Goal: Transaction & Acquisition: Purchase product/service

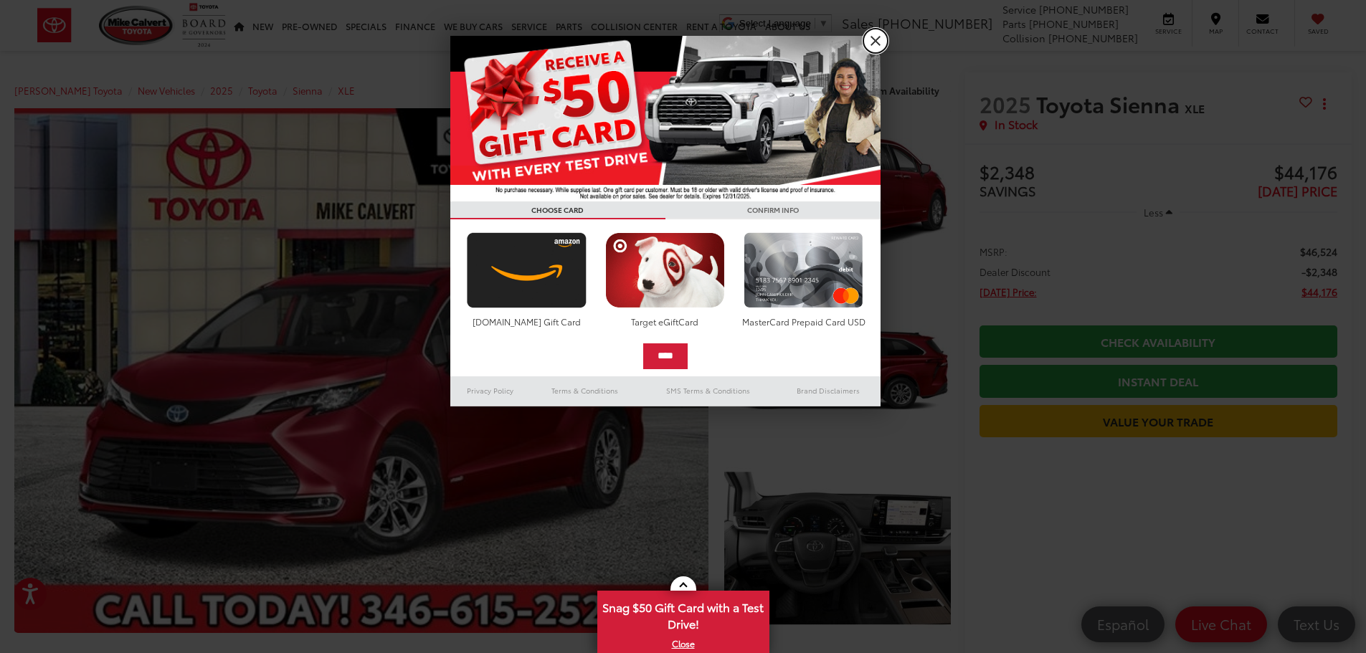
click at [870, 40] on link "X" at bounding box center [875, 41] width 24 height 24
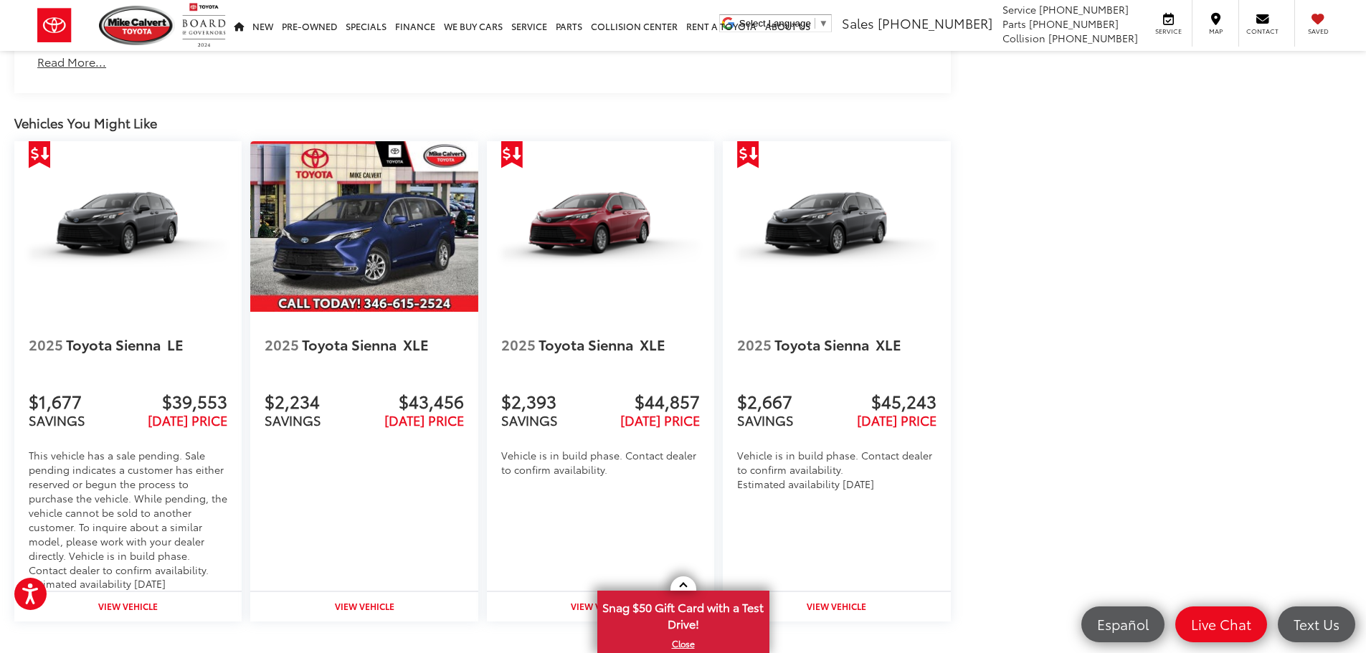
scroll to position [1864, 0]
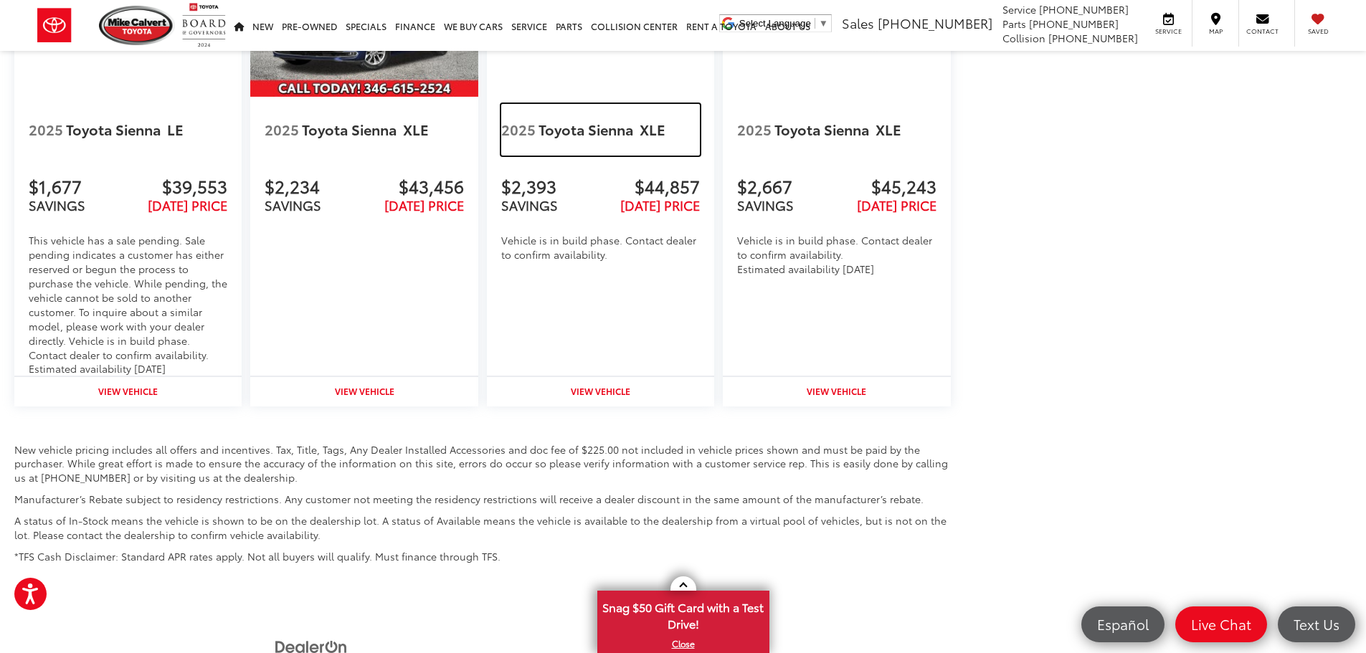
click at [546, 120] on link "2025 Toyota Sienna XLE" at bounding box center [600, 130] width 199 height 52
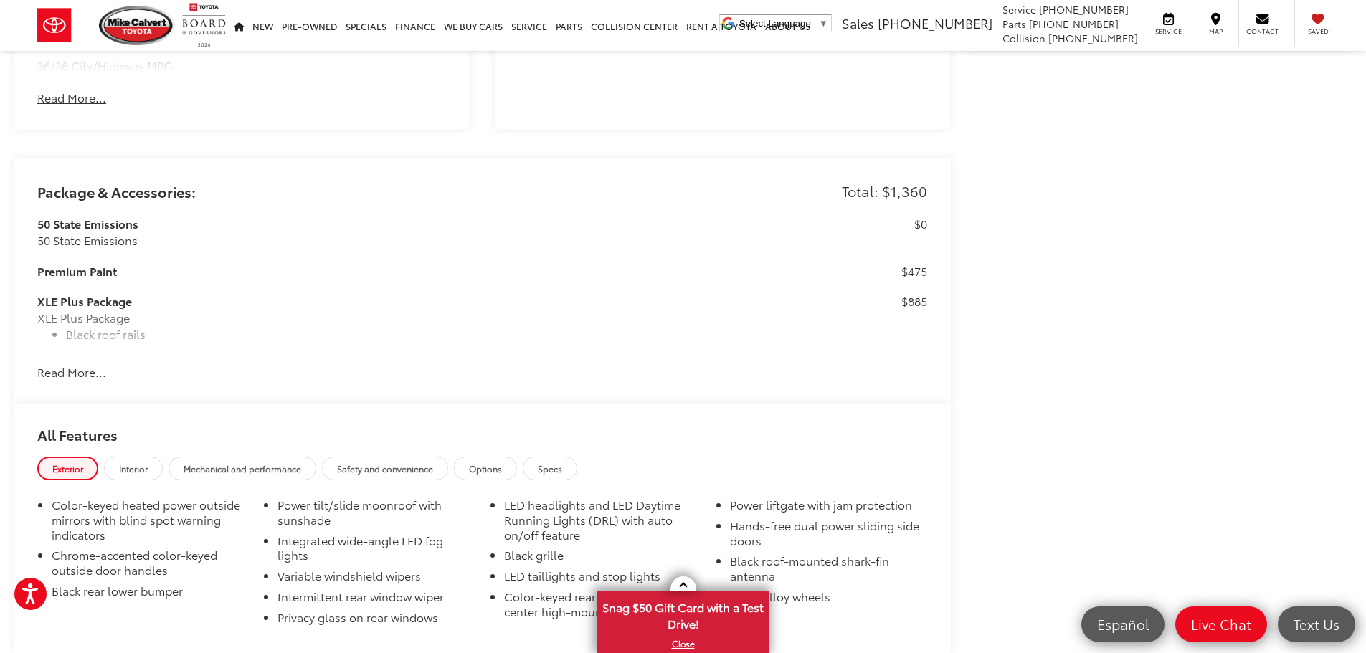
scroll to position [1147, 0]
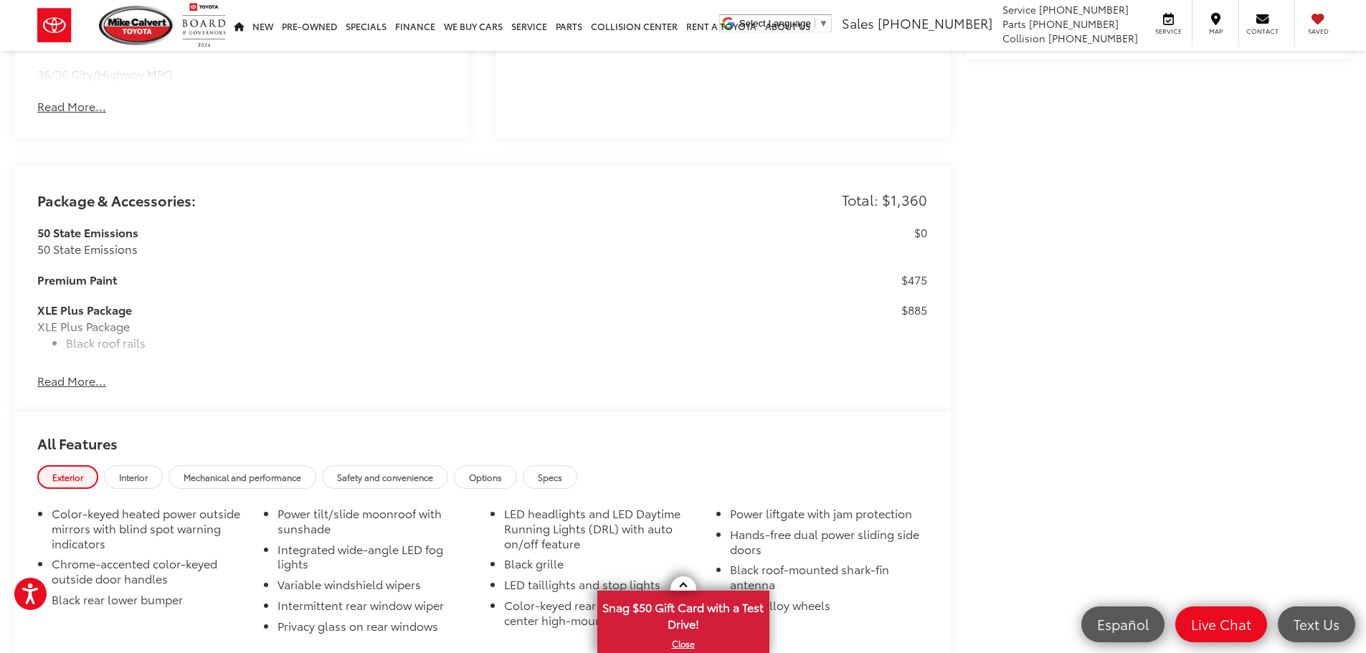
click at [94, 384] on button "Read More..." at bounding box center [71, 381] width 69 height 16
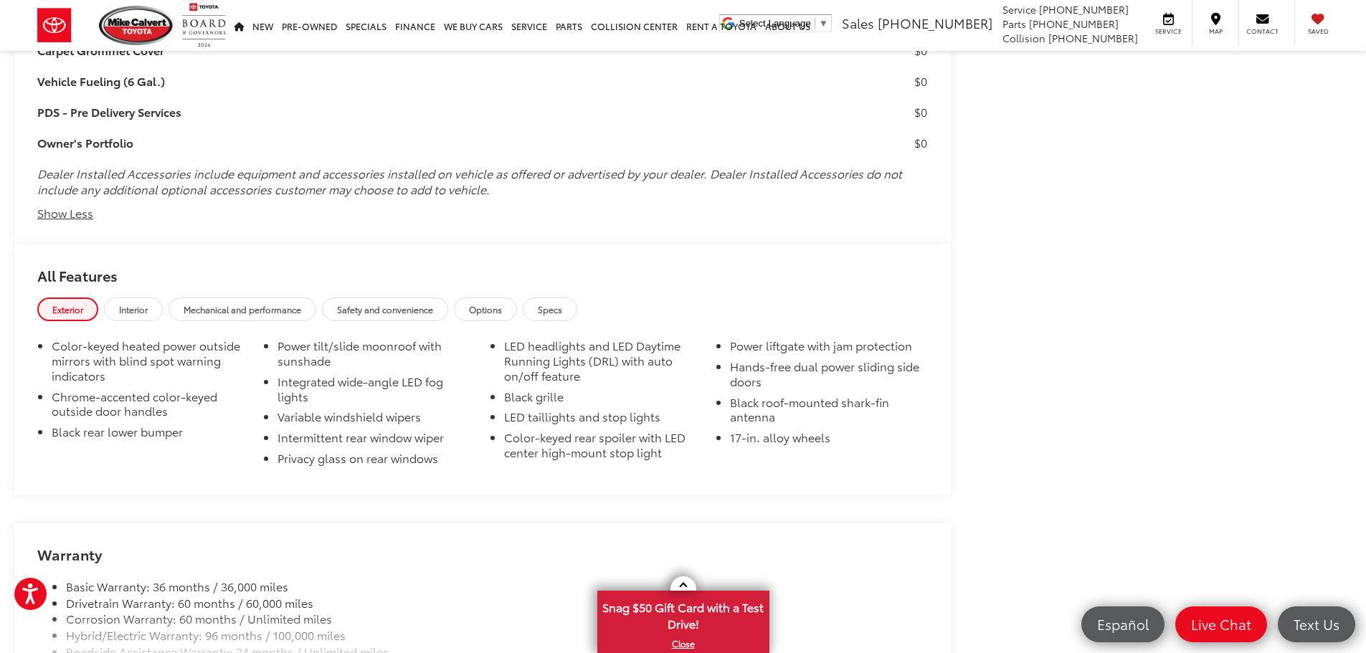
scroll to position [1583, 0]
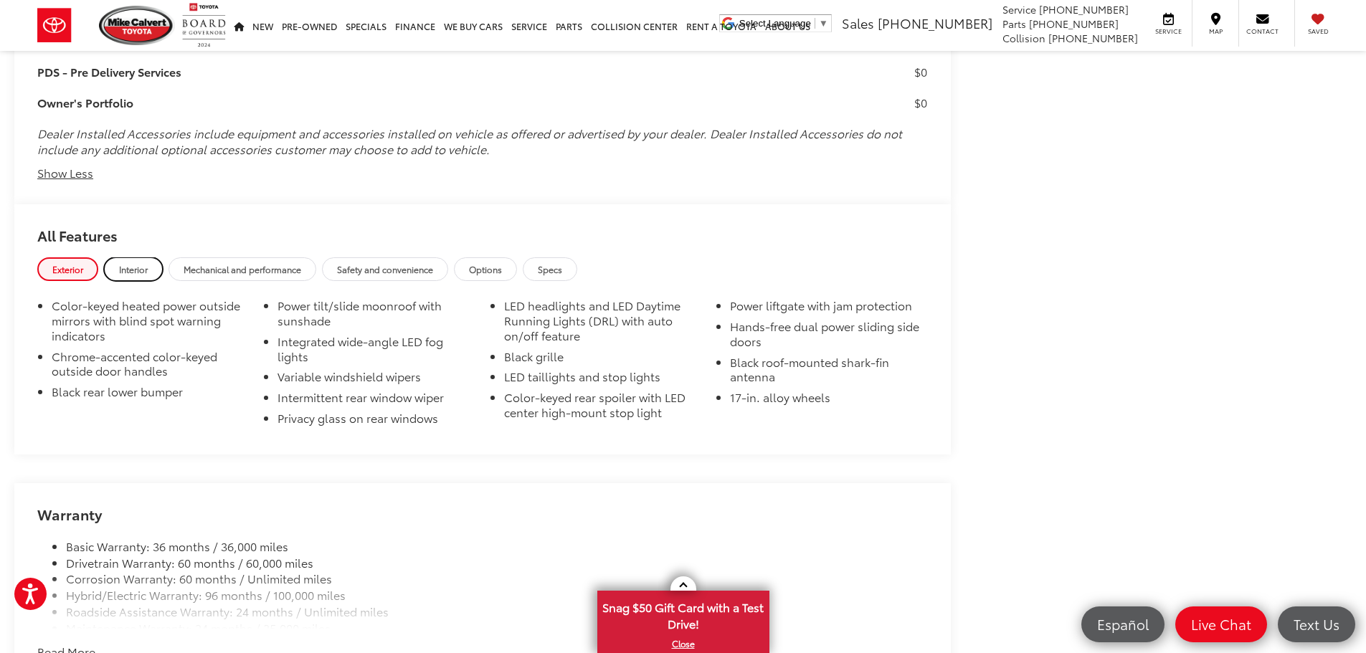
click at [153, 266] on link "Interior" at bounding box center [133, 269] width 59 height 24
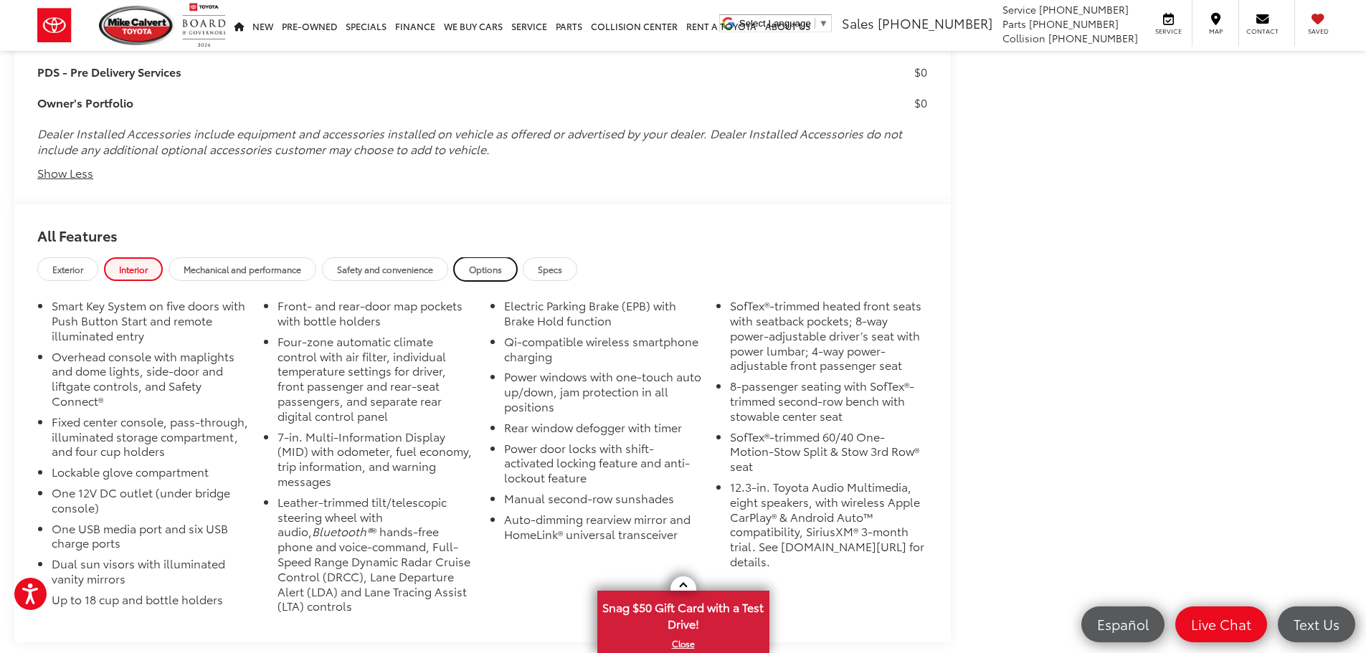
click at [471, 267] on link "Options" at bounding box center [485, 269] width 63 height 24
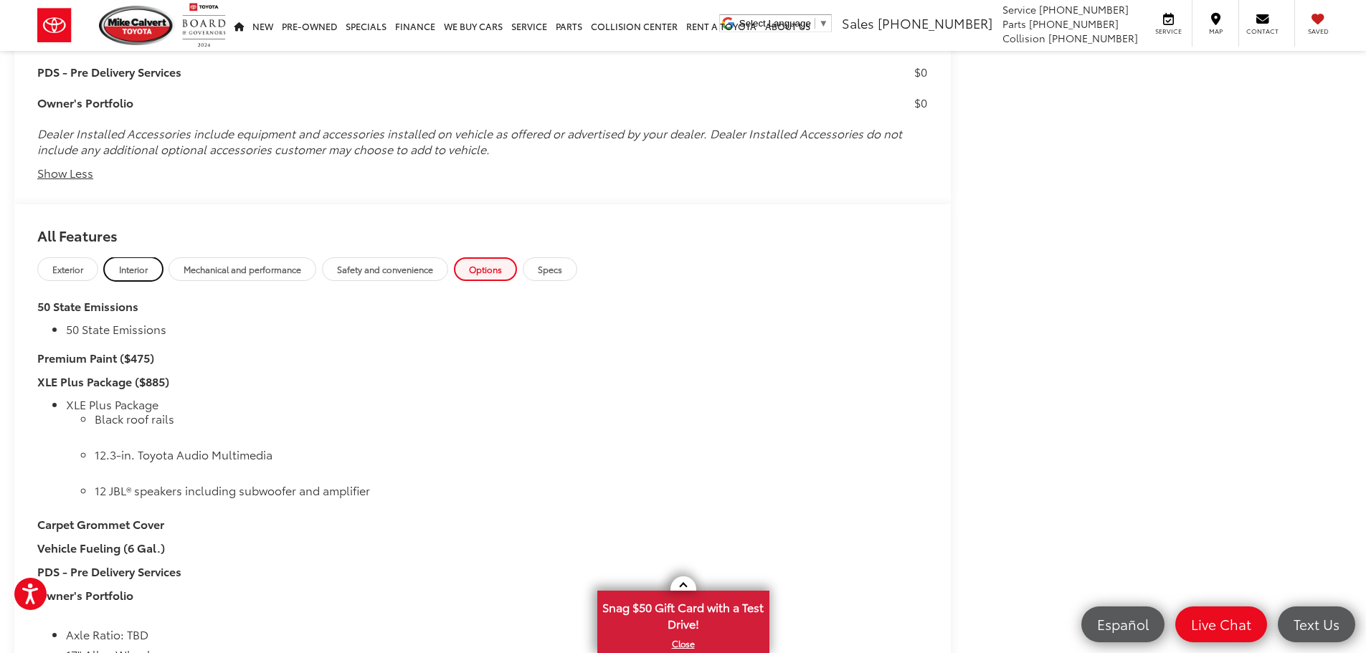
click at [151, 265] on link "Interior" at bounding box center [133, 269] width 59 height 24
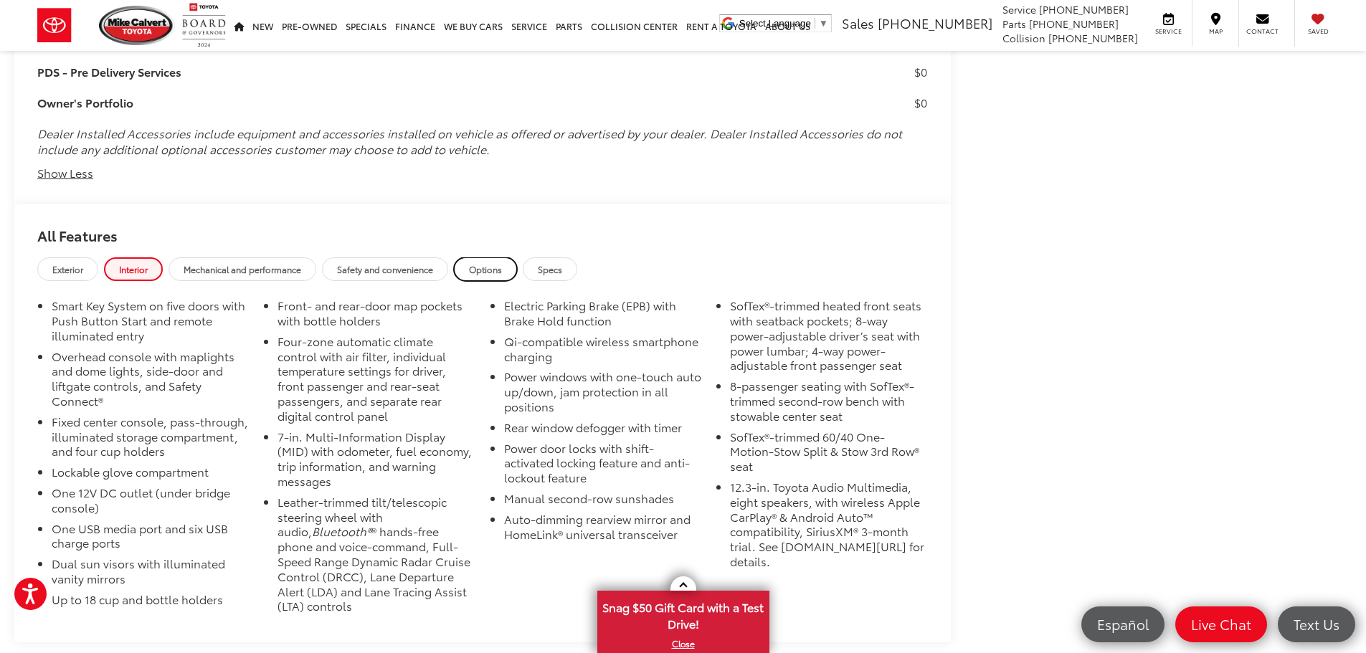
click at [486, 265] on span "Options" at bounding box center [485, 269] width 33 height 12
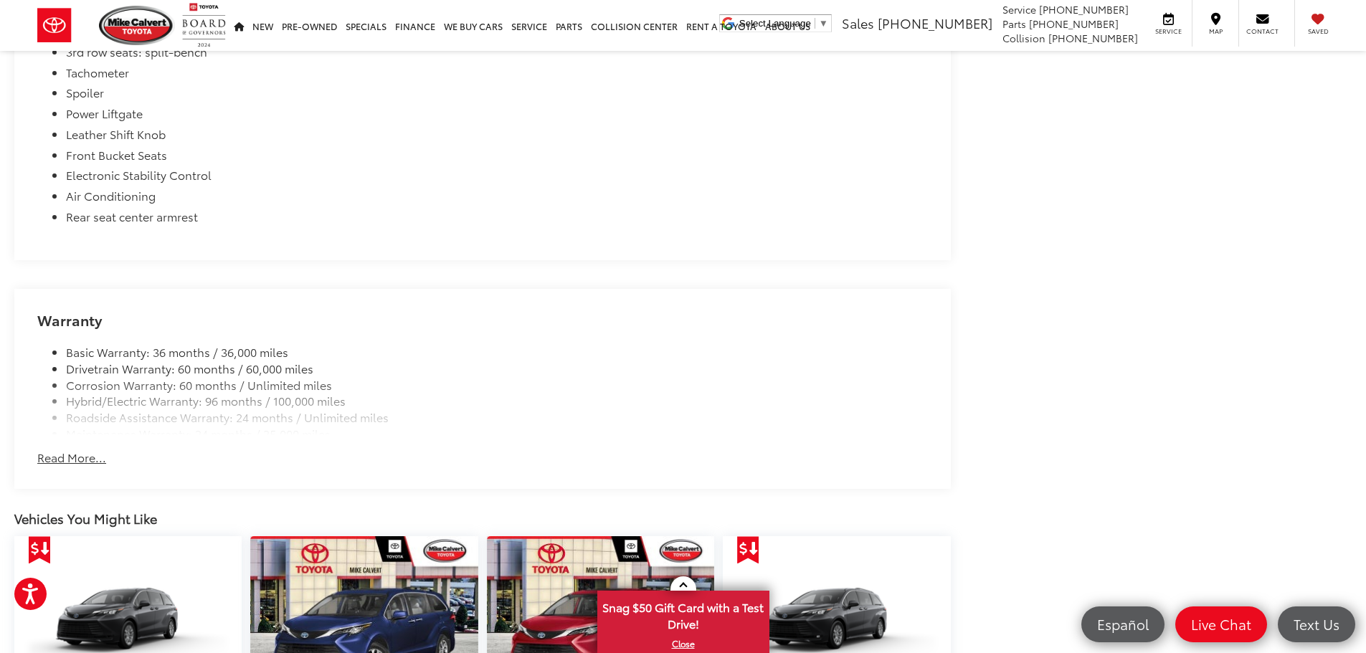
scroll to position [3806, 0]
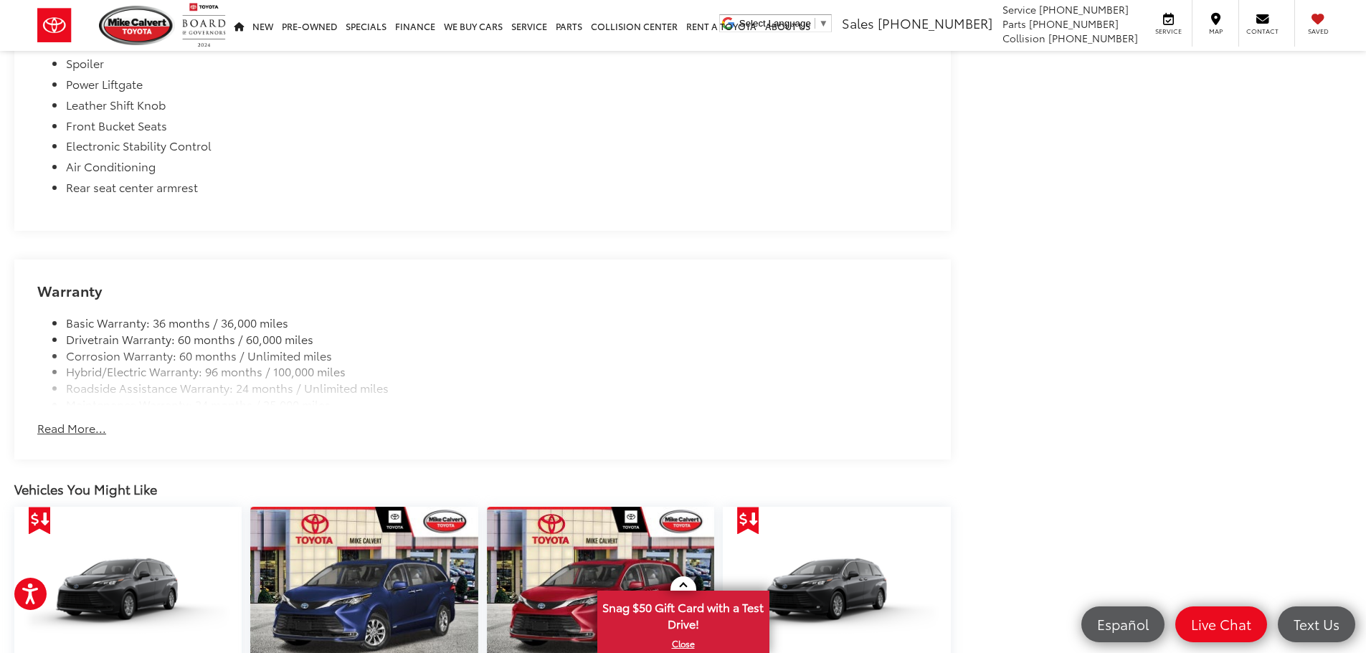
click at [84, 427] on button "Read More..." at bounding box center [71, 428] width 69 height 16
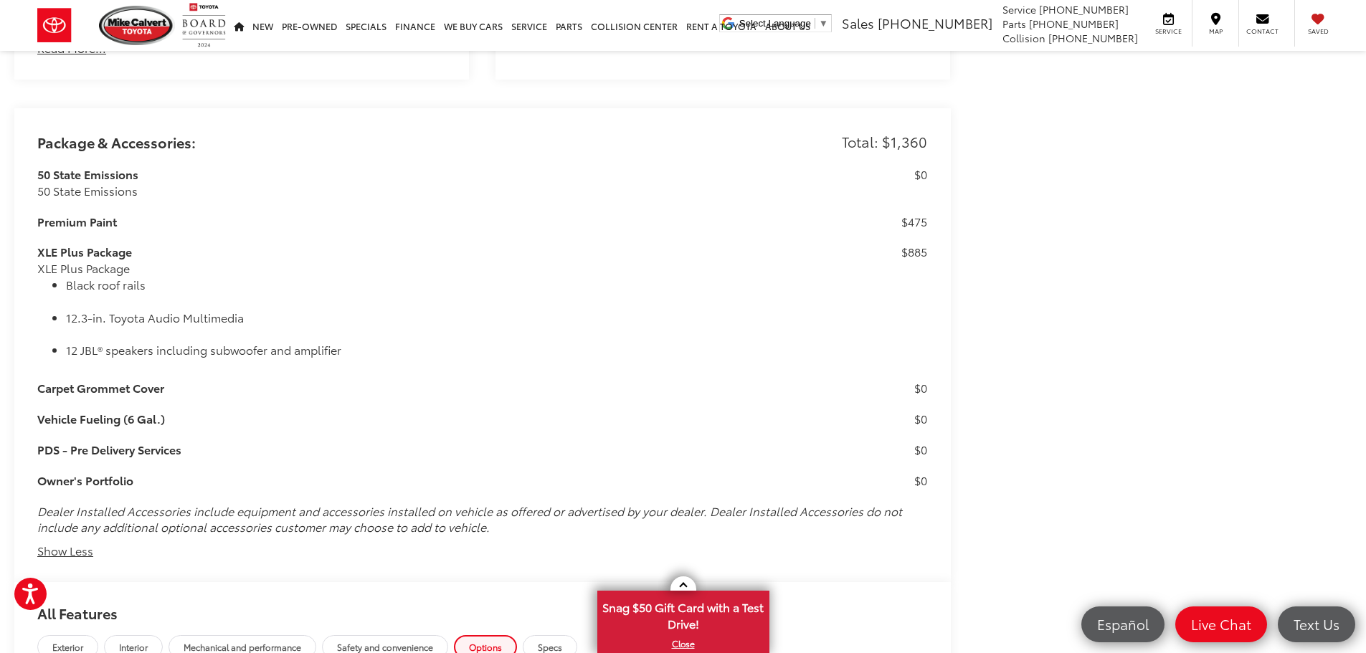
scroll to position [0, 0]
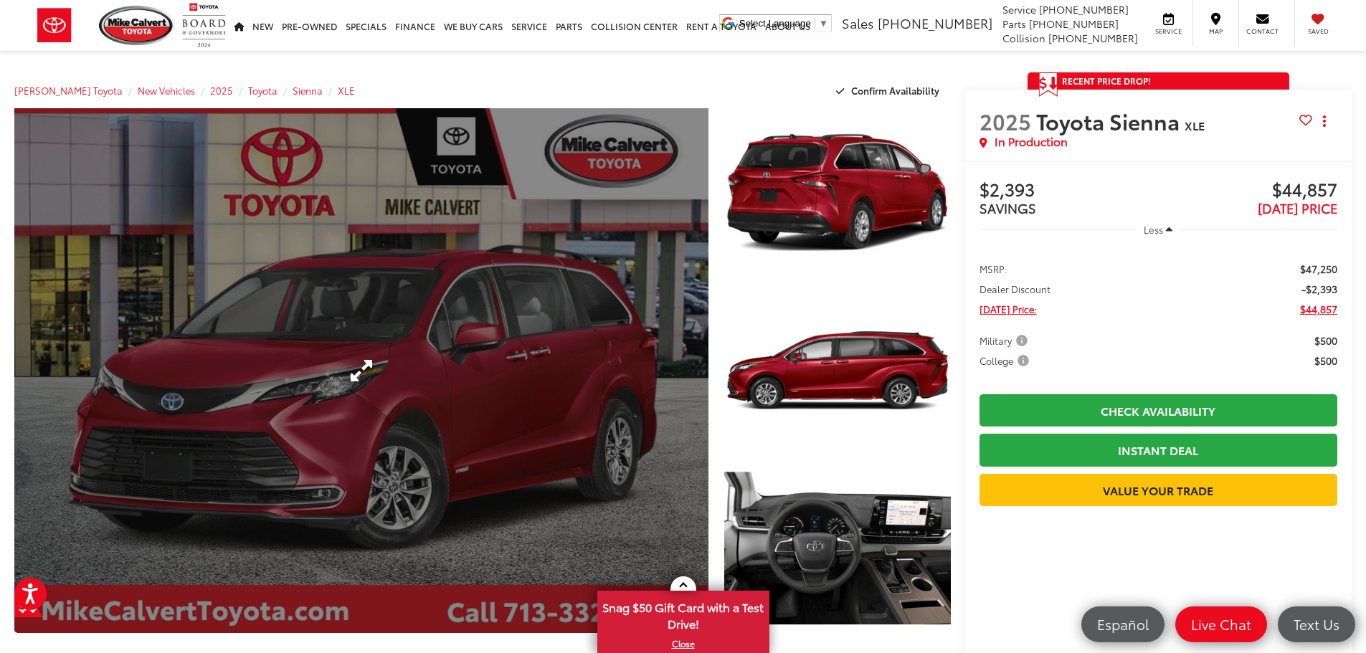
drag, startPoint x: 448, startPoint y: 328, endPoint x: 487, endPoint y: 109, distance: 222.8
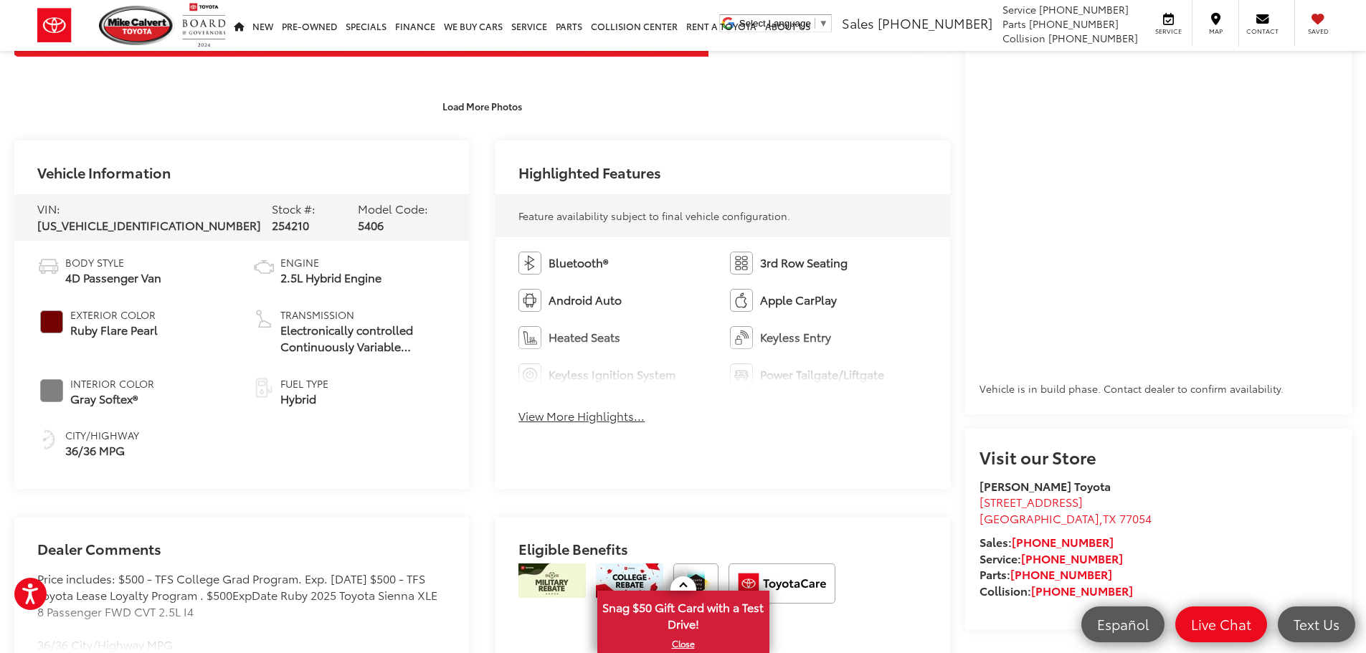
scroll to position [789, 0]
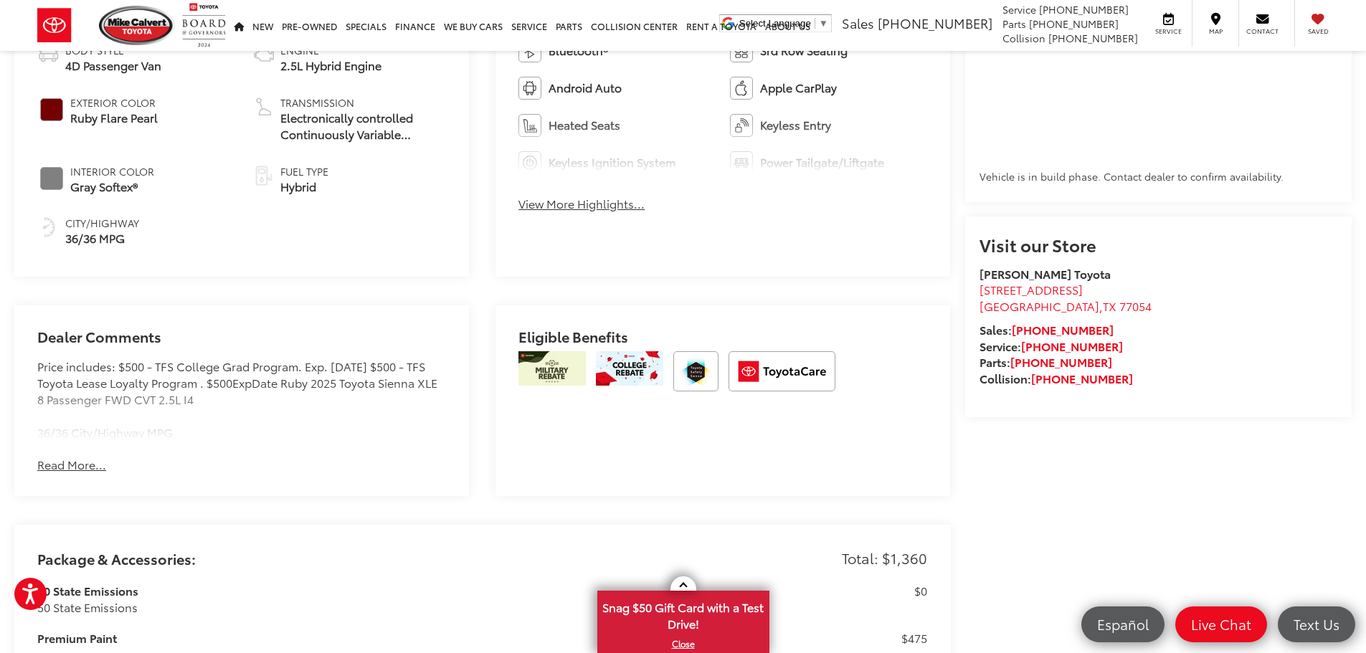
click at [65, 468] on button "Read More..." at bounding box center [71, 465] width 69 height 16
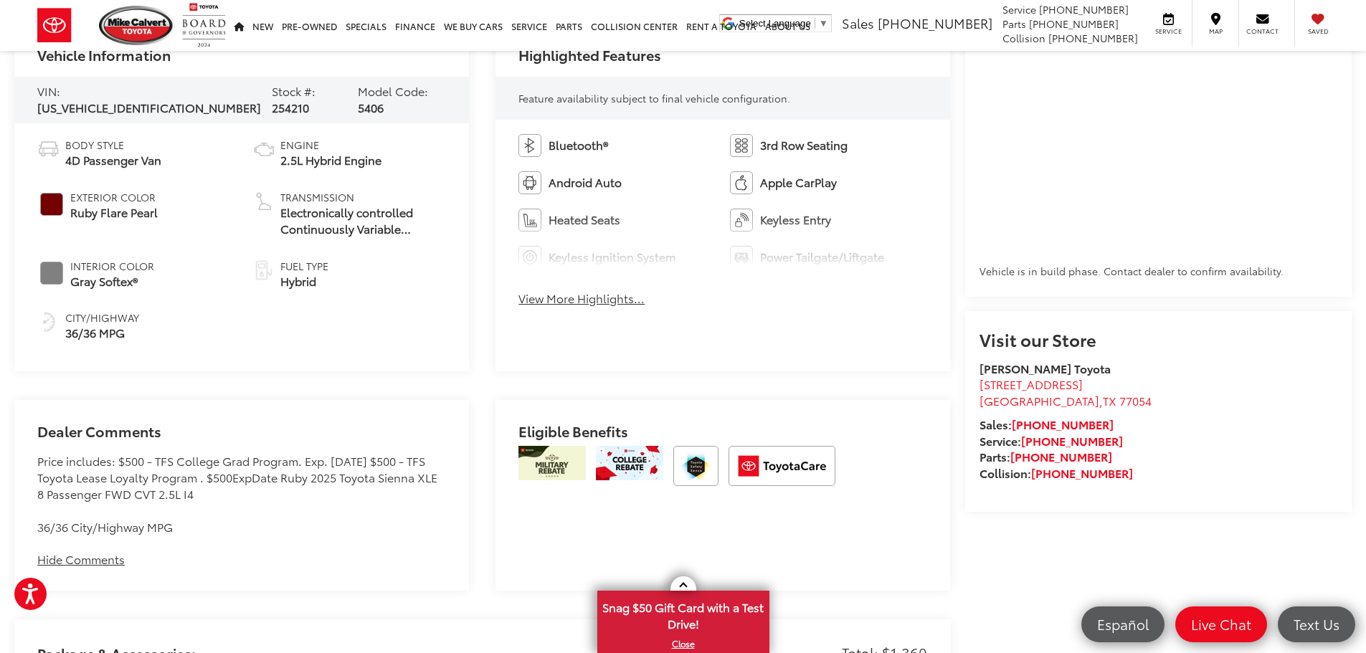
scroll to position [645, 0]
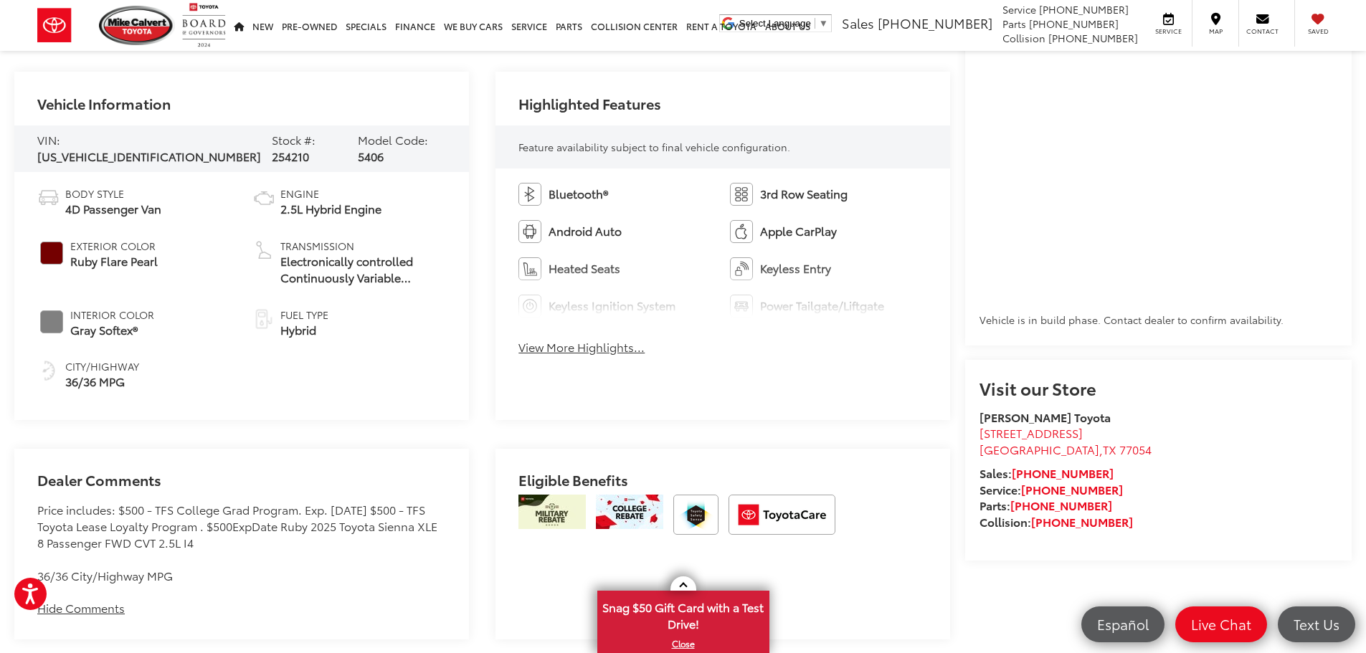
drag, startPoint x: 394, startPoint y: 492, endPoint x: 308, endPoint y: 483, distance: 86.6
click at [308, 483] on h2 "Dealer Comments" at bounding box center [241, 487] width 409 height 30
click at [627, 353] on button "View More Highlights..." at bounding box center [581, 347] width 126 height 16
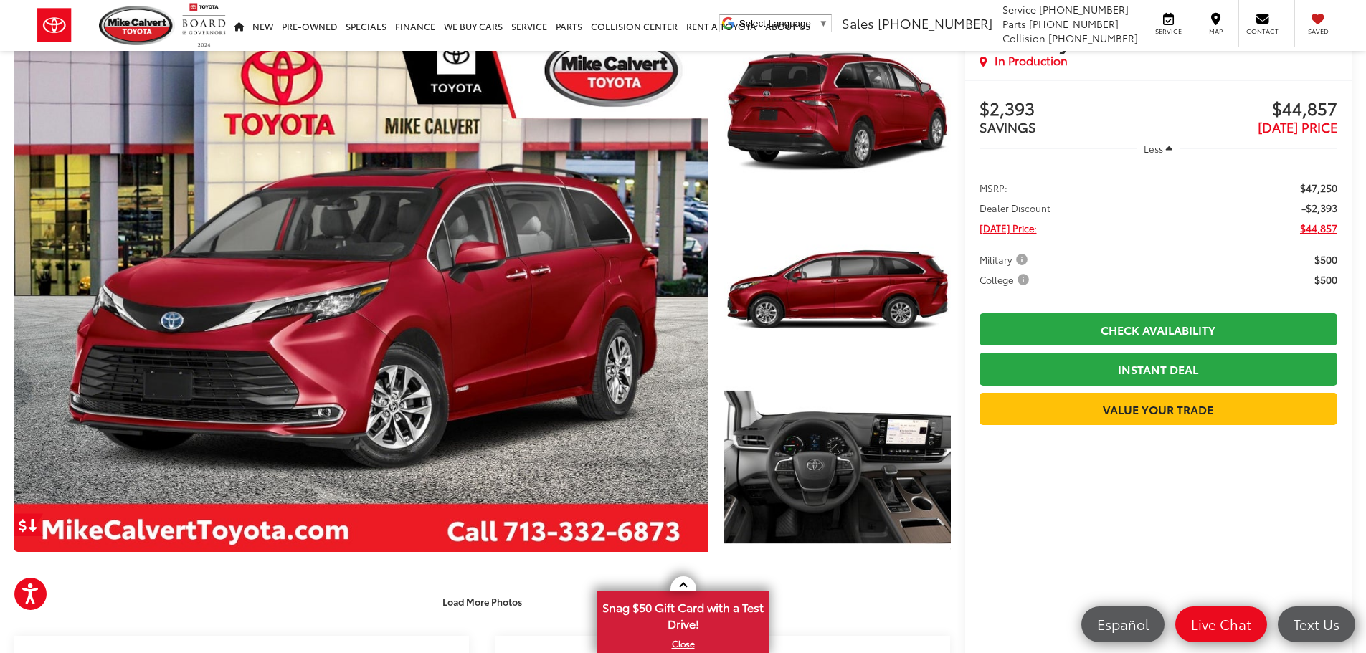
scroll to position [0, 0]
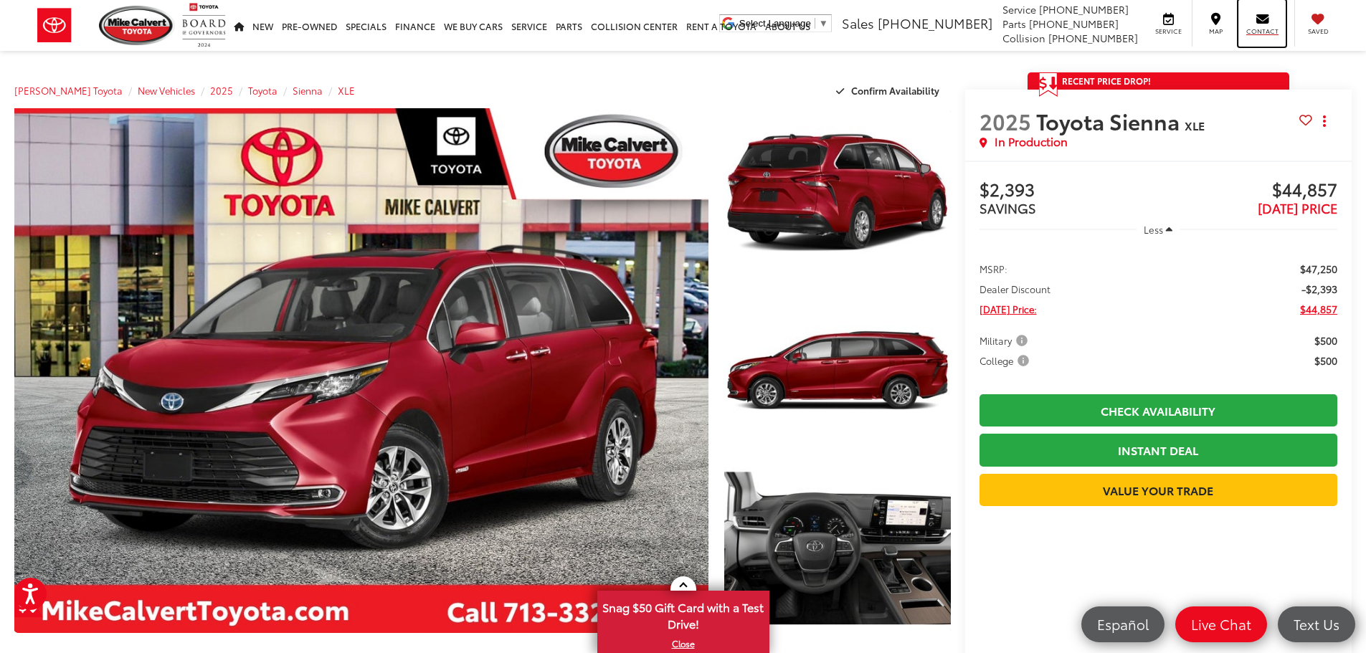
drag, startPoint x: 1272, startPoint y: 19, endPoint x: 1046, endPoint y: 288, distance: 350.6
click at [1272, 19] on div "Contact" at bounding box center [1261, 23] width 47 height 47
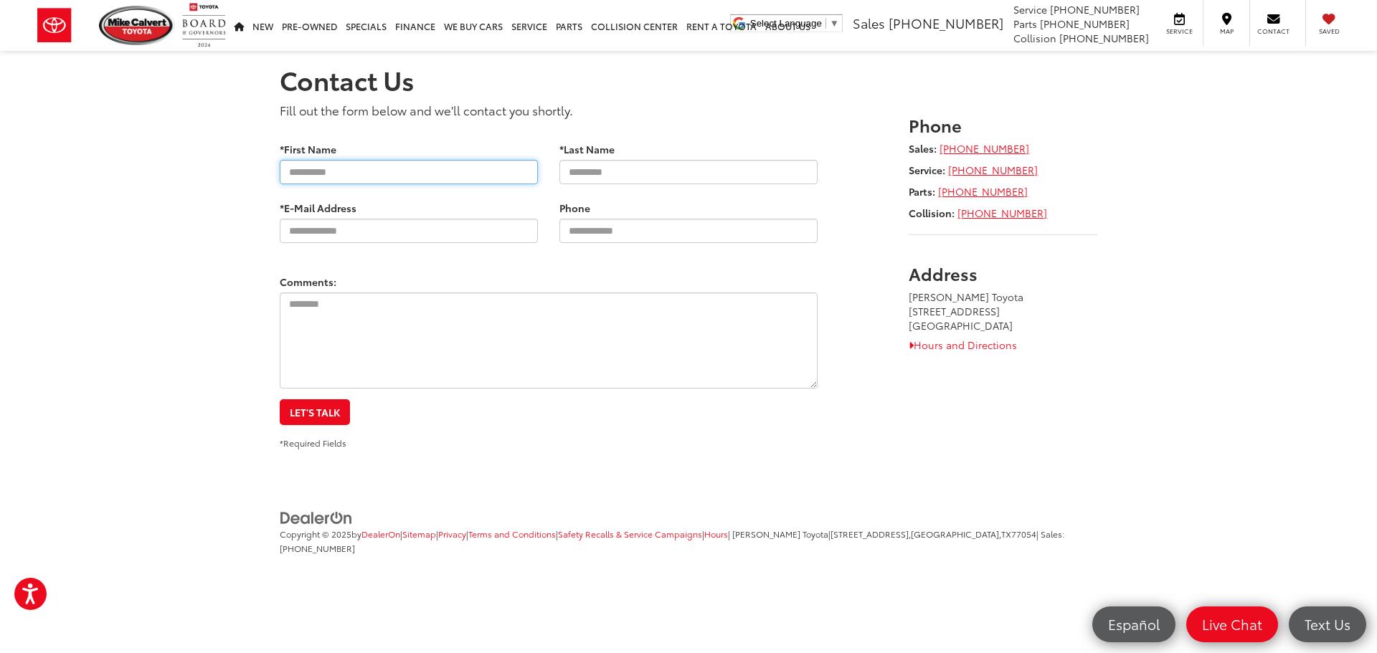
click at [436, 170] on input "*First Name" at bounding box center [409, 172] width 258 height 24
type input "****"
click at [707, 171] on input "*Last Name" at bounding box center [688, 172] width 258 height 24
drag, startPoint x: 579, startPoint y: 499, endPoint x: 583, endPoint y: 468, distance: 31.0
click at [579, 499] on footer "Copyright © 2025 by DealerOn | Sitemap | Privacy | Terms and Conditions | Safet…" at bounding box center [688, 544] width 1377 height 108
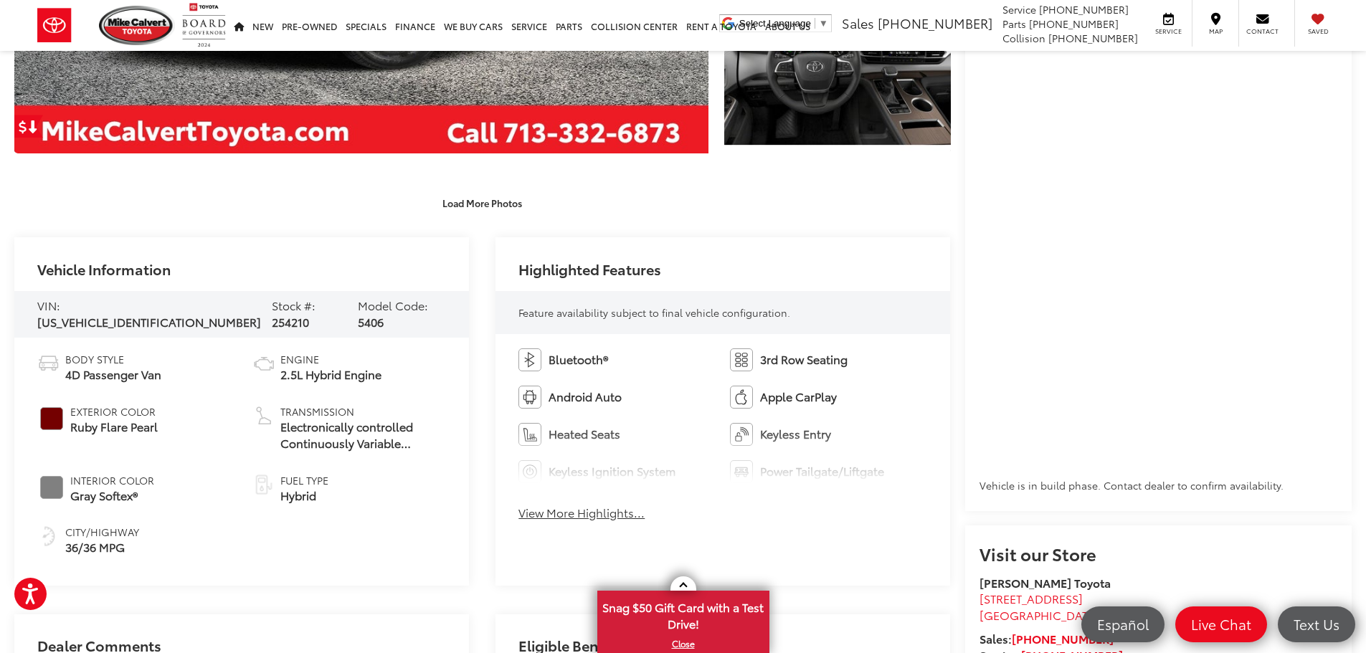
scroll to position [502, 0]
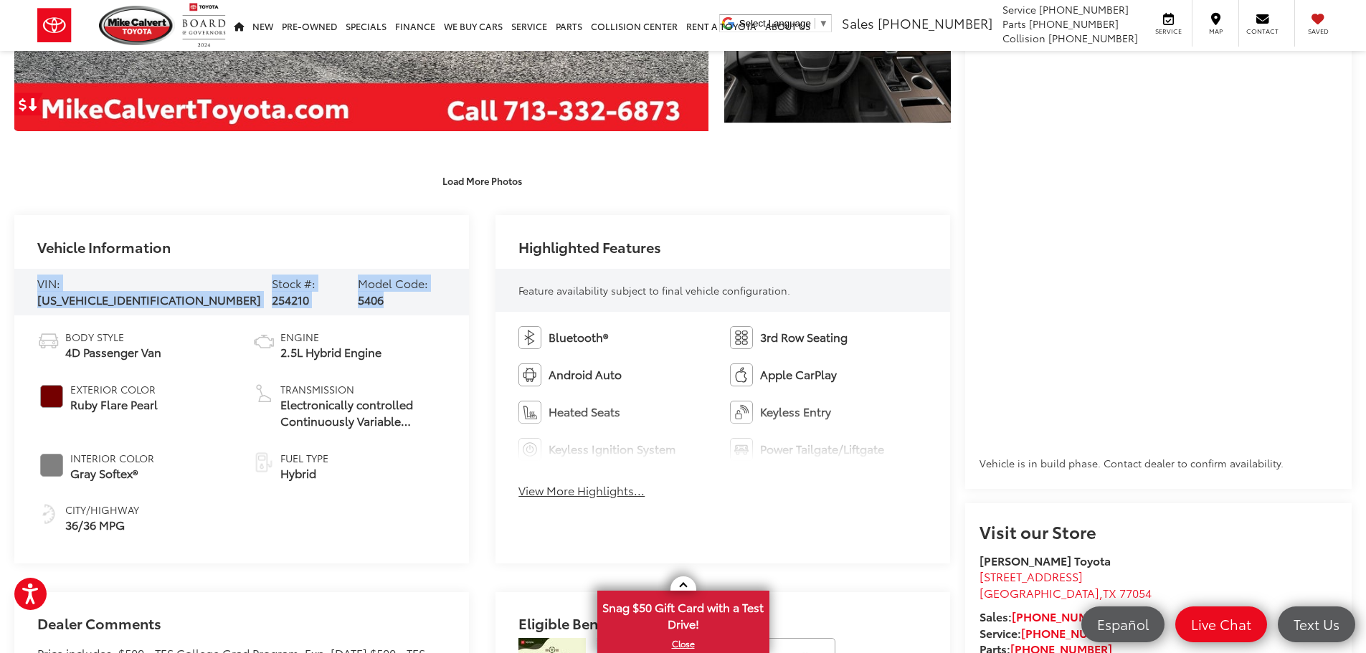
drag, startPoint x: 36, startPoint y: 293, endPoint x: 387, endPoint y: 302, distance: 351.5
click at [387, 302] on div "VIN: 5TDJRKEC9SS273611 Stock #: 254210 Model Code: 5406" at bounding box center [241, 292] width 455 height 47
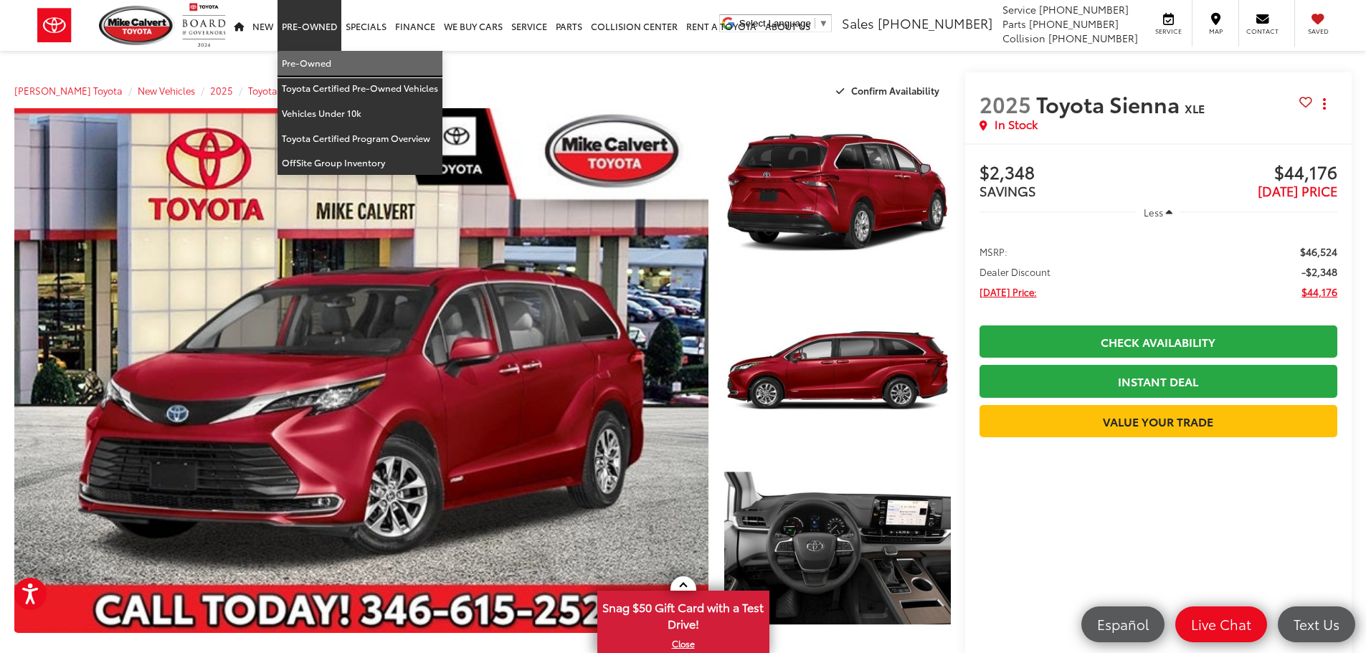
click at [307, 56] on link "Pre-Owned" at bounding box center [360, 63] width 165 height 25
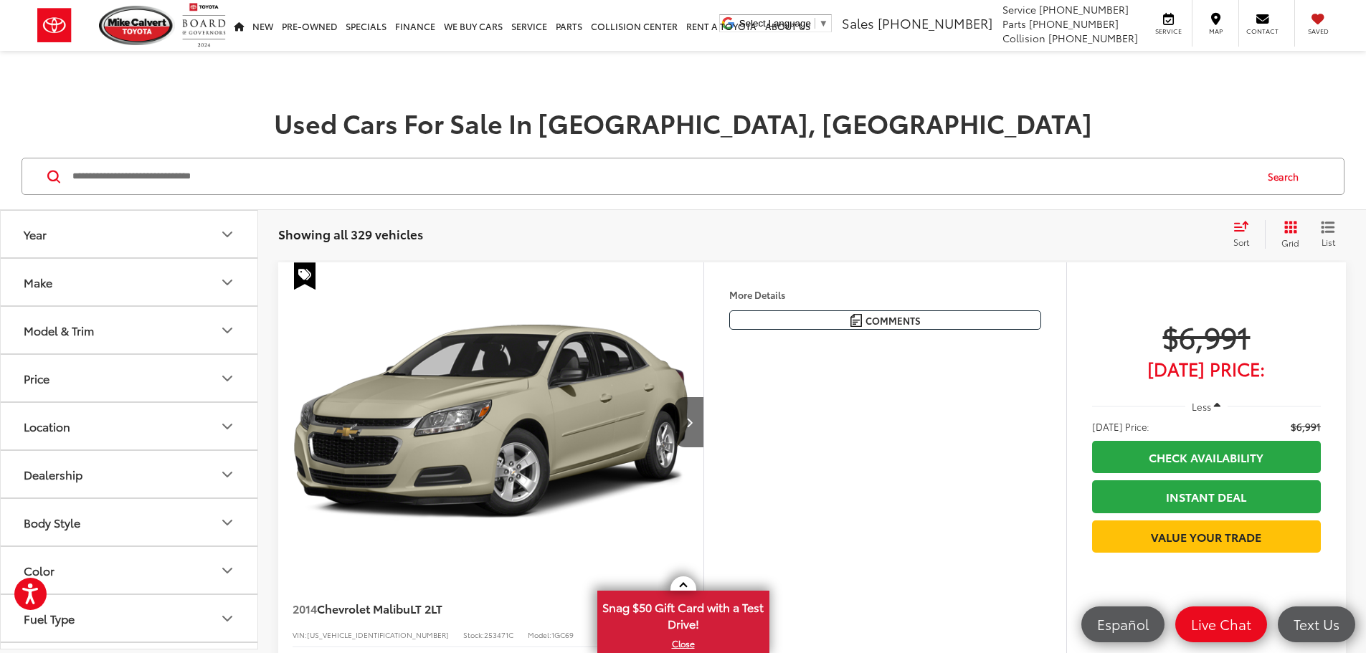
click at [164, 336] on button "Model & Trim" at bounding box center [130, 330] width 258 height 47
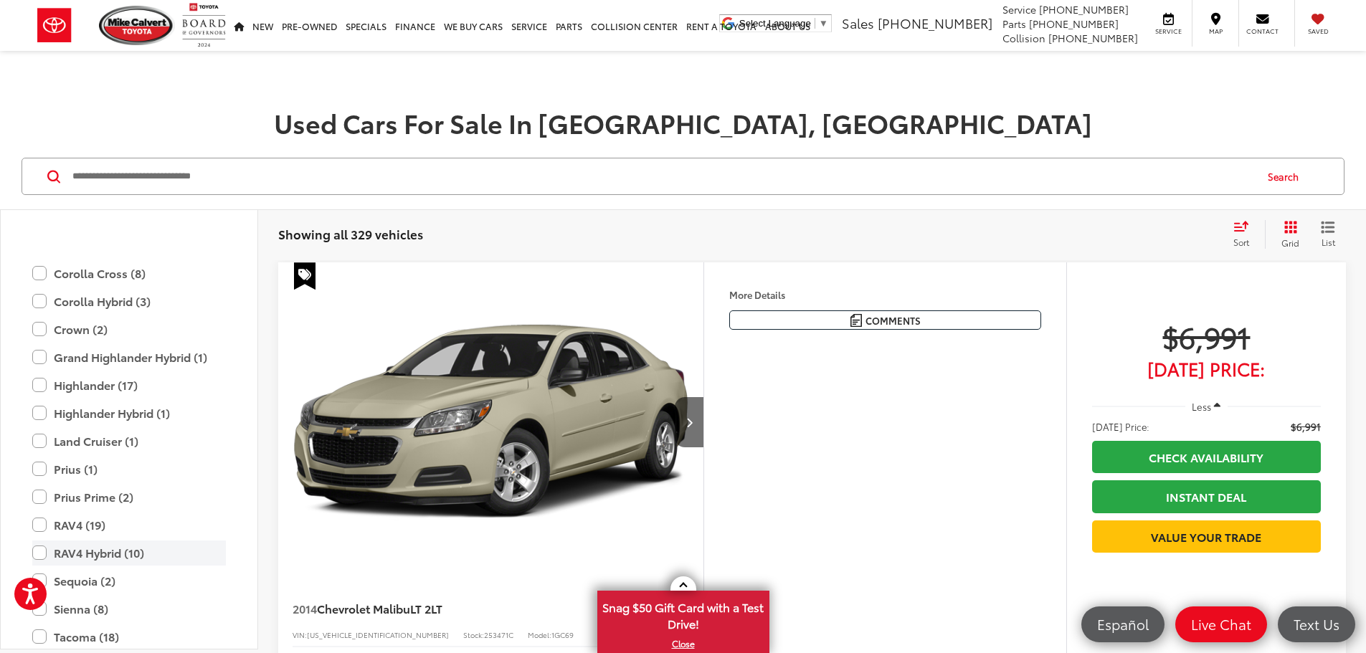
scroll to position [3012, 0]
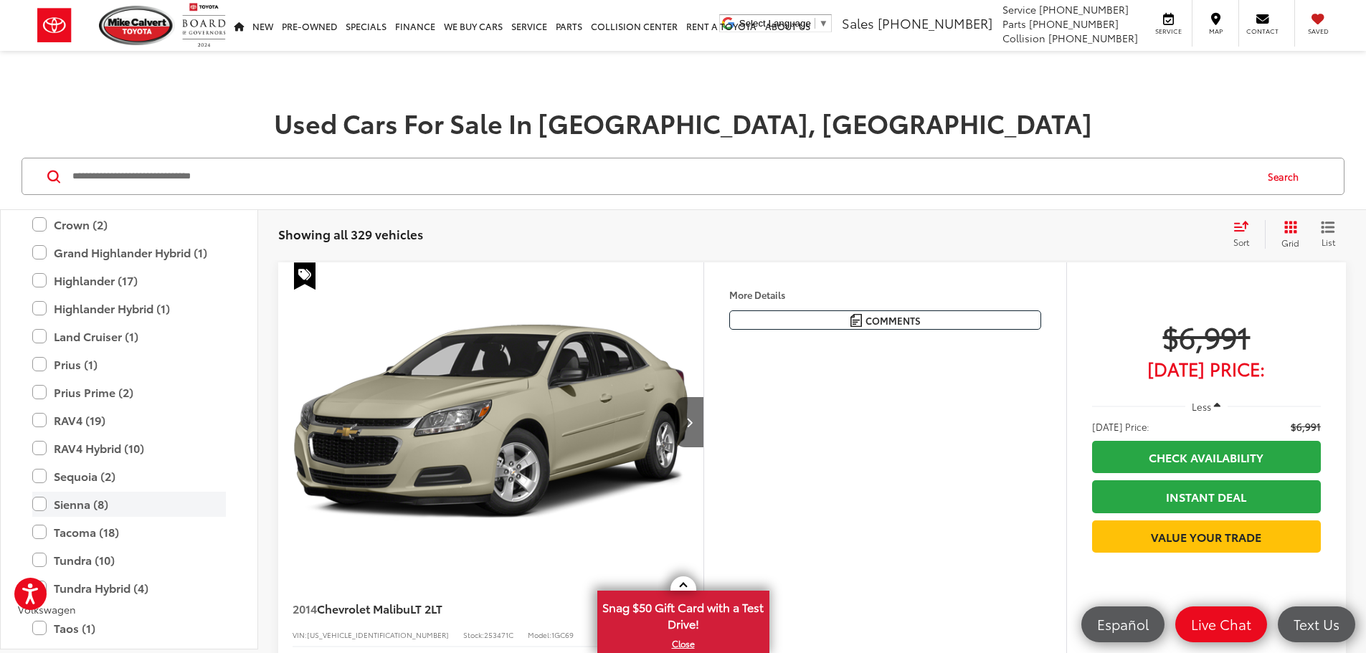
click at [87, 498] on label "Sienna (8)" at bounding box center [129, 504] width 194 height 25
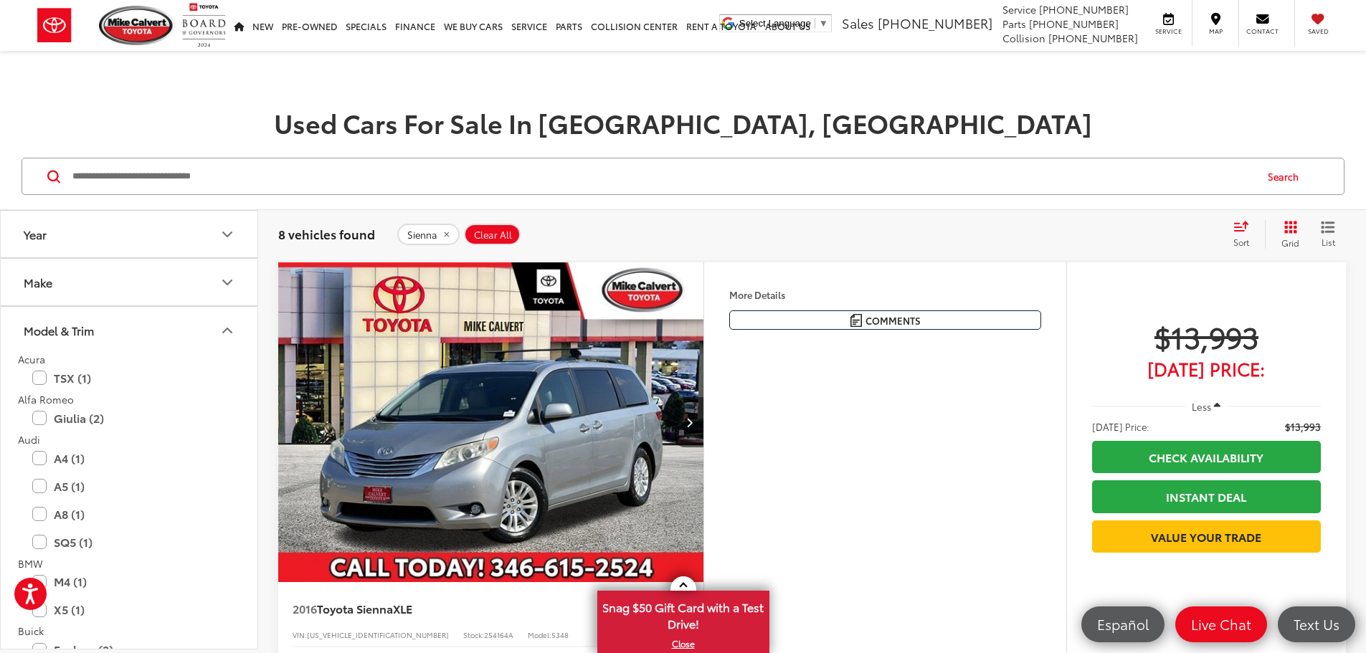
click at [219, 332] on icon "Model & Trim" at bounding box center [227, 330] width 17 height 17
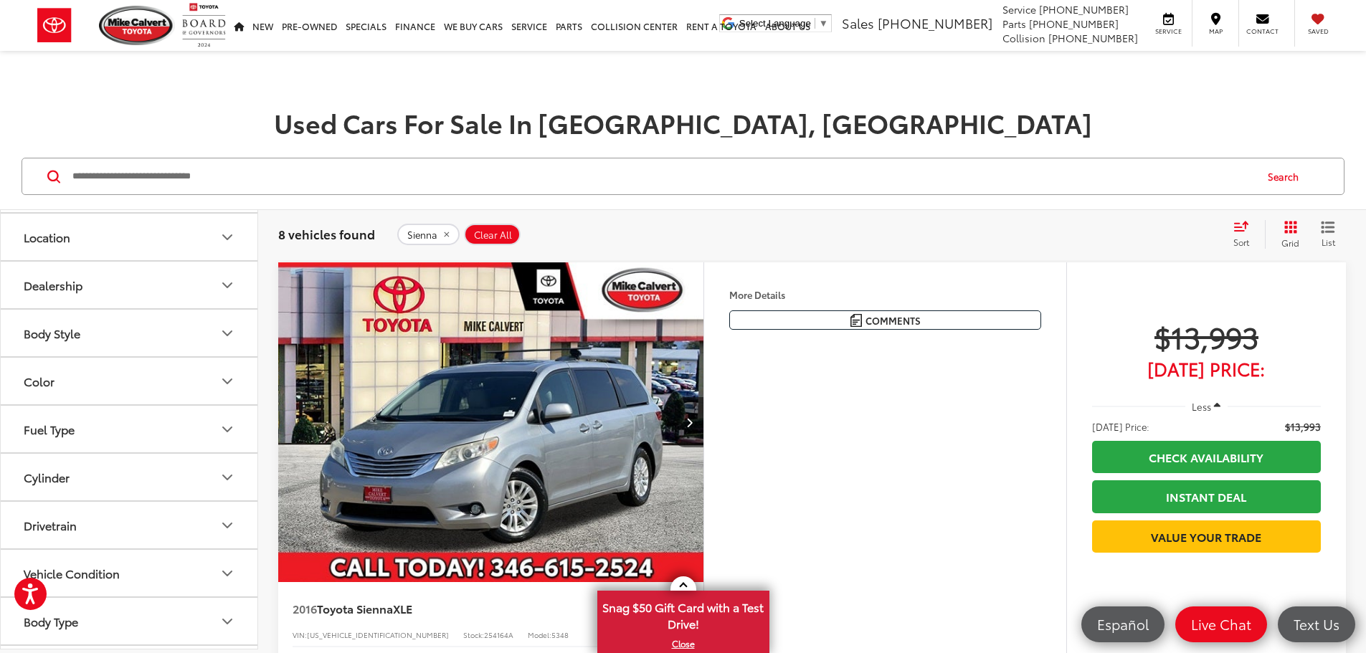
scroll to position [215, 0]
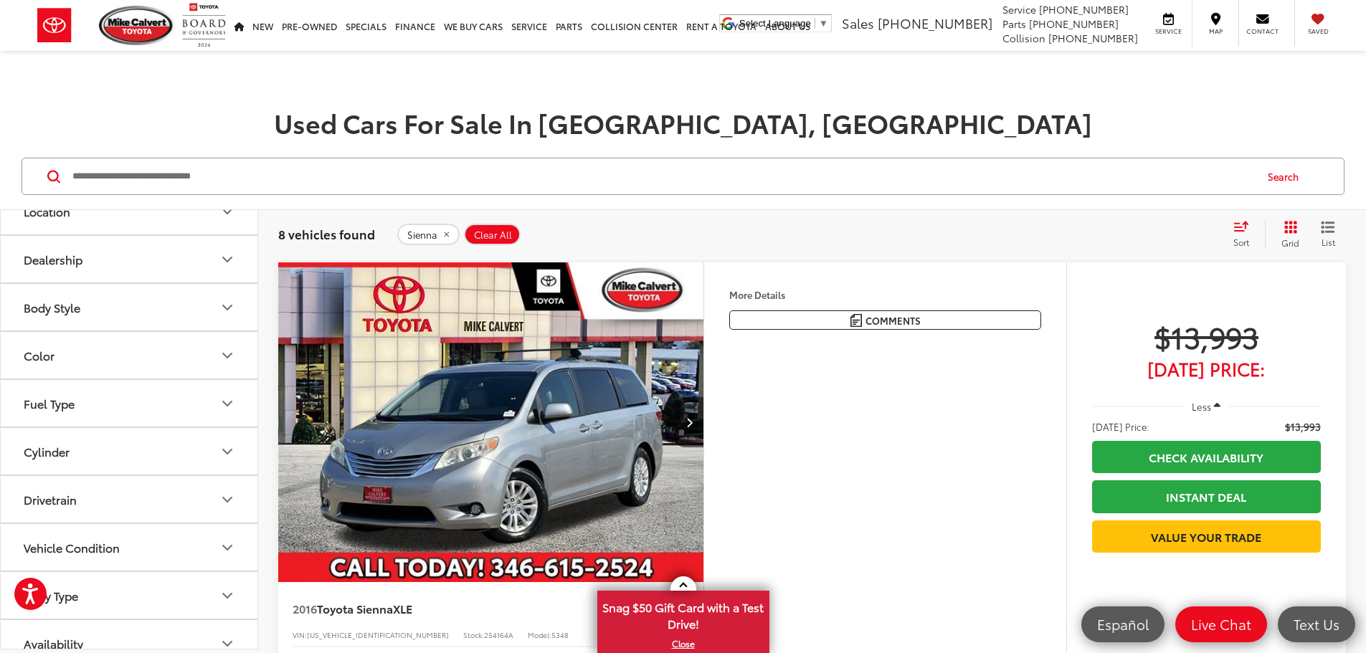
click at [218, 313] on button "Body Style" at bounding box center [130, 307] width 258 height 47
click at [225, 452] on icon "Body Style" at bounding box center [227, 451] width 9 height 4
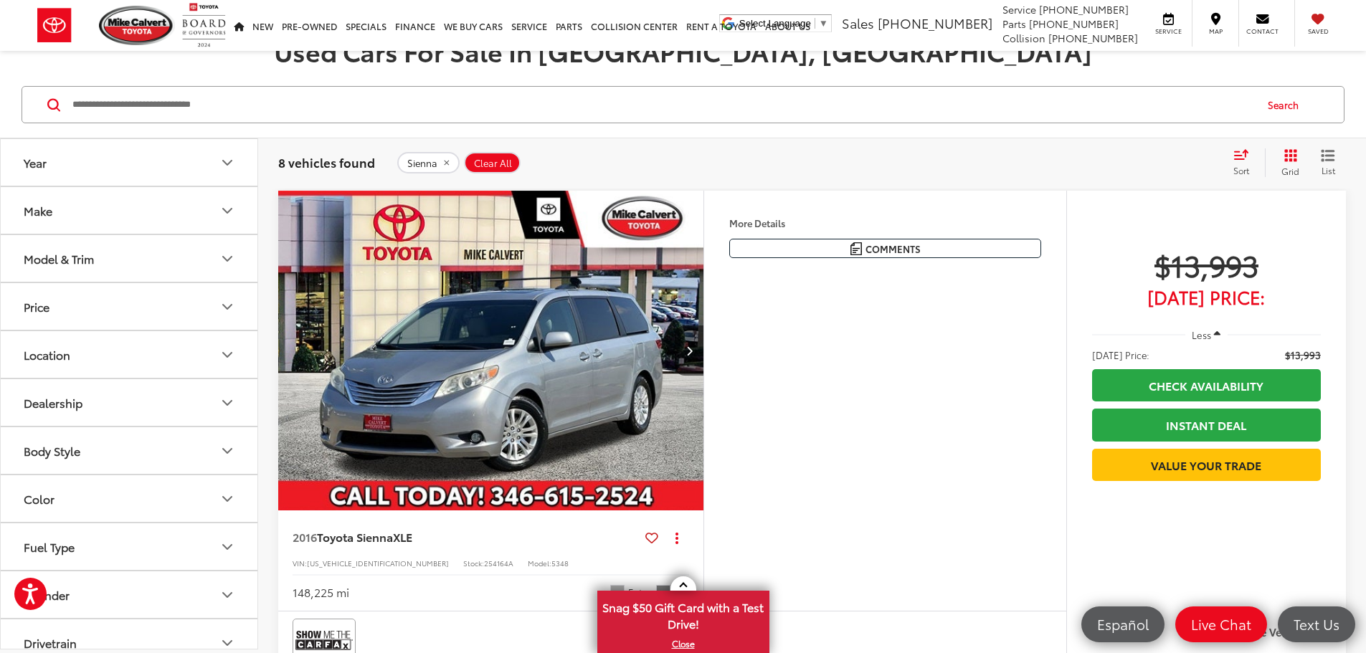
click at [231, 174] on button "Year" at bounding box center [130, 162] width 258 height 47
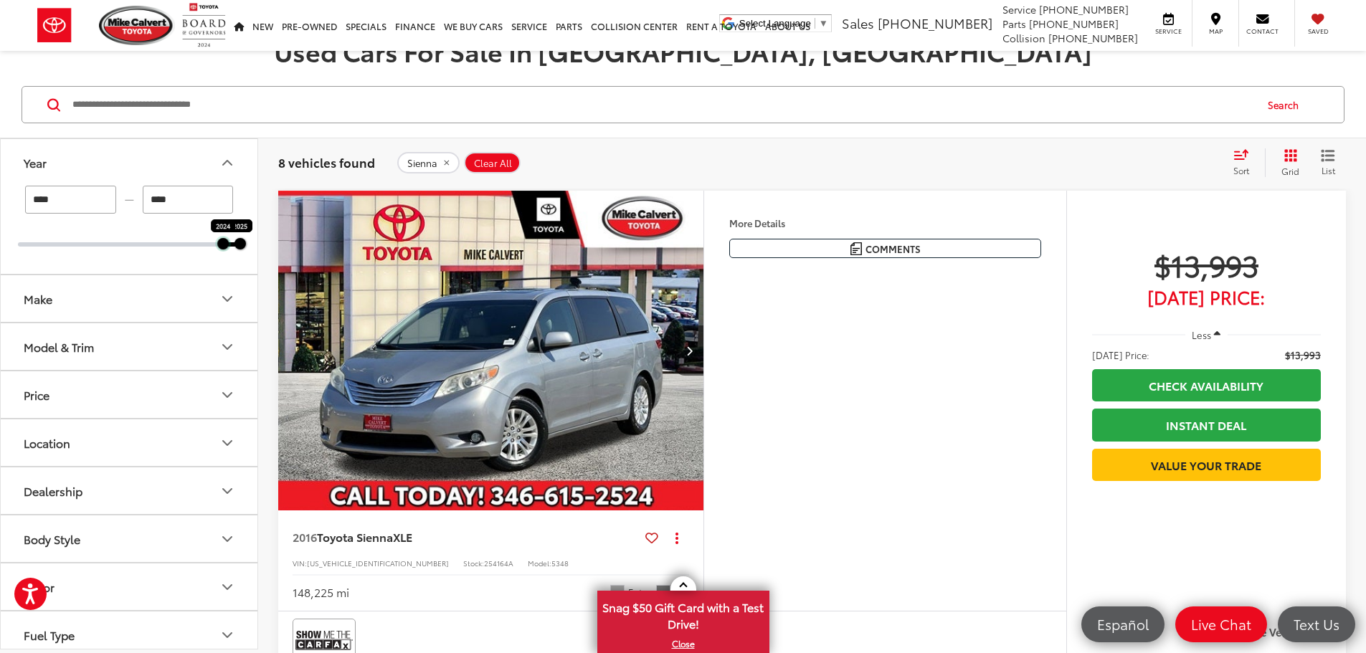
drag, startPoint x: 22, startPoint y: 241, endPoint x: 232, endPoint y: 250, distance: 211.0
click at [232, 250] on div "**** — **** 2024 2025" at bounding box center [129, 230] width 257 height 88
type input "****"
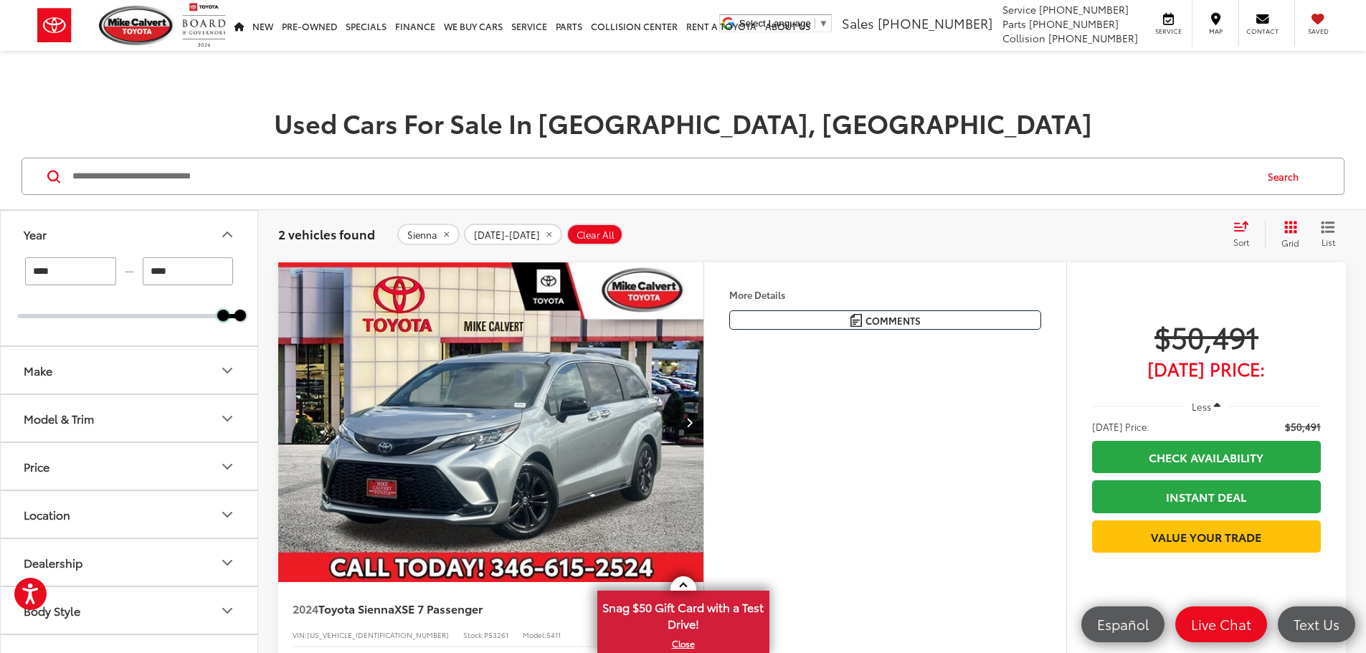
scroll to position [215, 0]
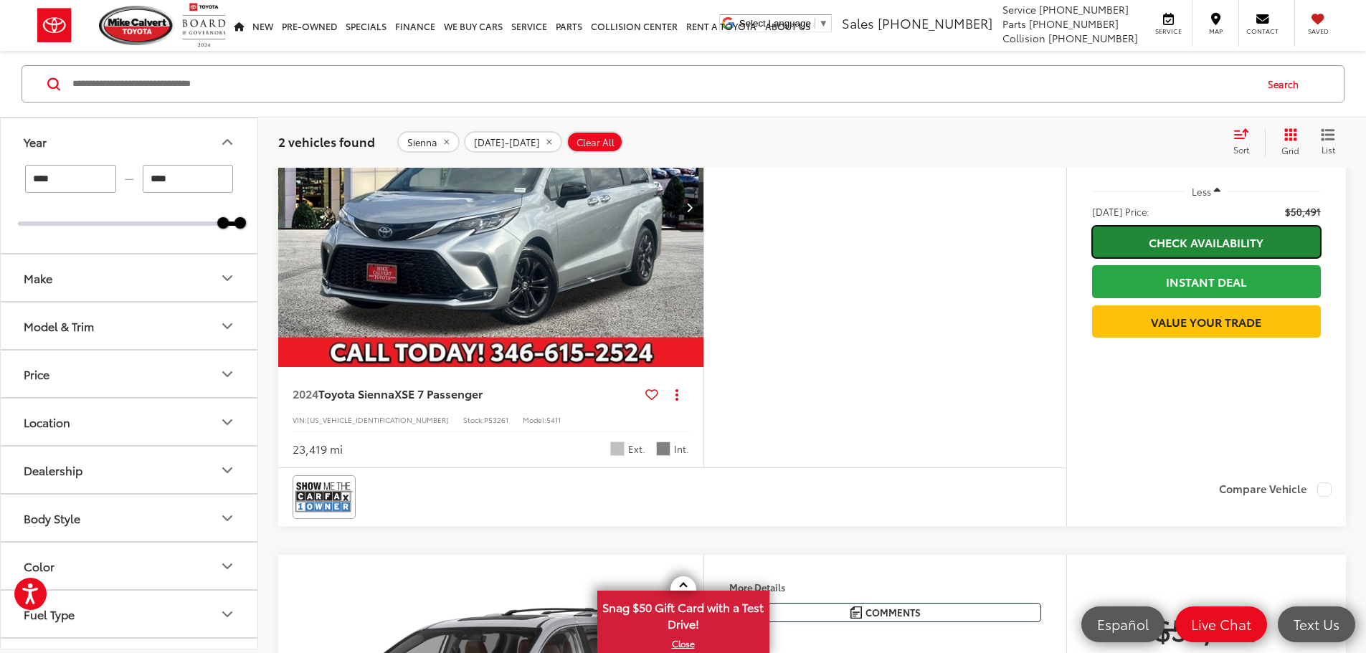
click at [1153, 251] on link "Check Availability" at bounding box center [1206, 242] width 229 height 32
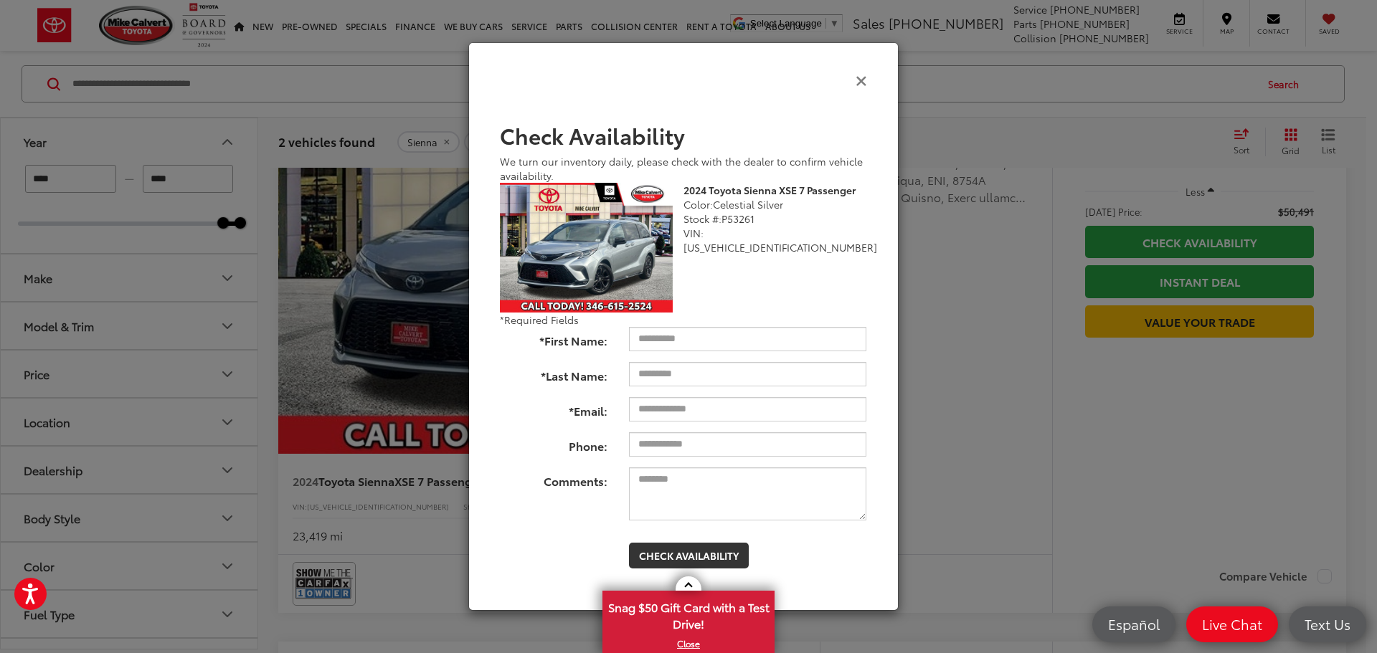
click at [860, 84] on icon "Close" at bounding box center [860, 79] width 11 height 15
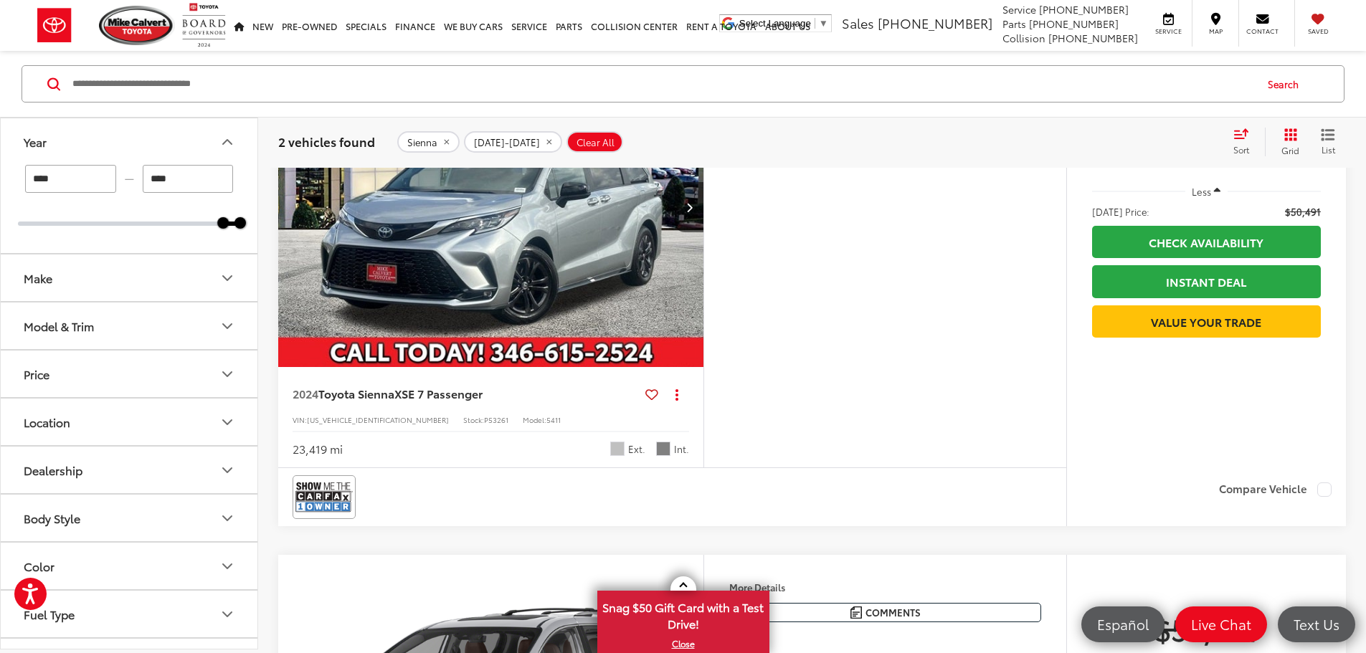
scroll to position [0, 0]
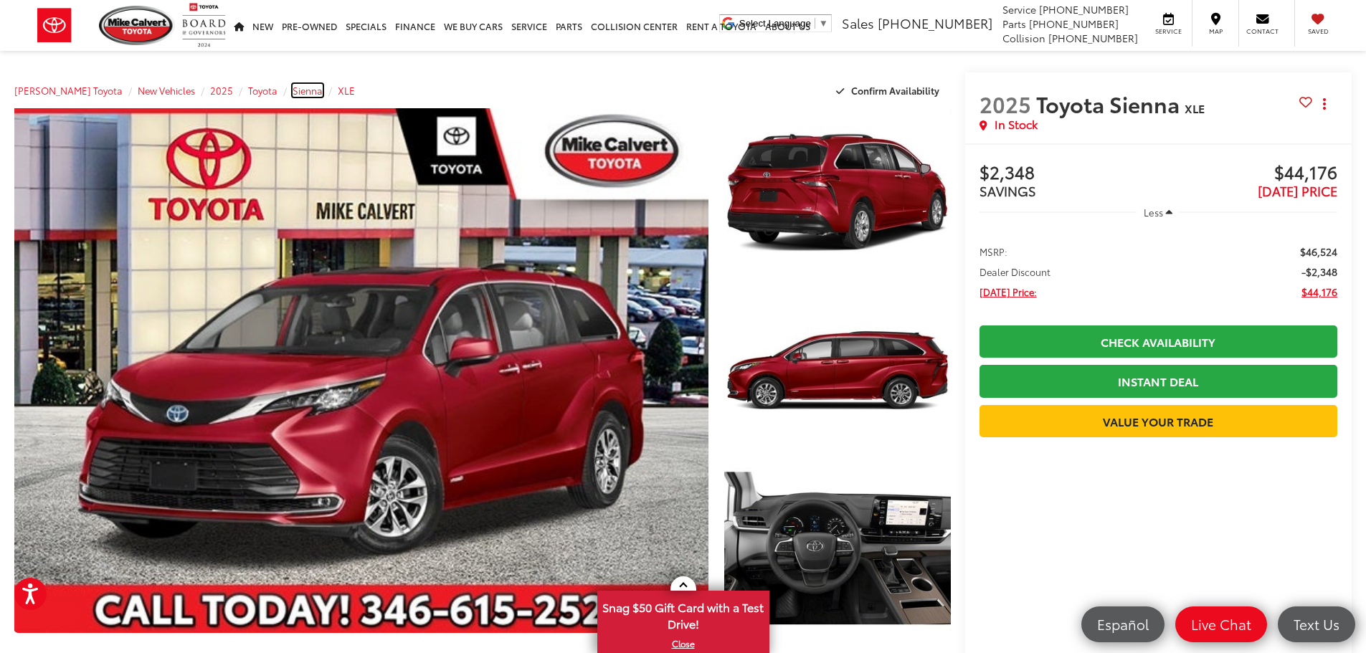
click at [293, 95] on span "Sienna" at bounding box center [308, 90] width 30 height 13
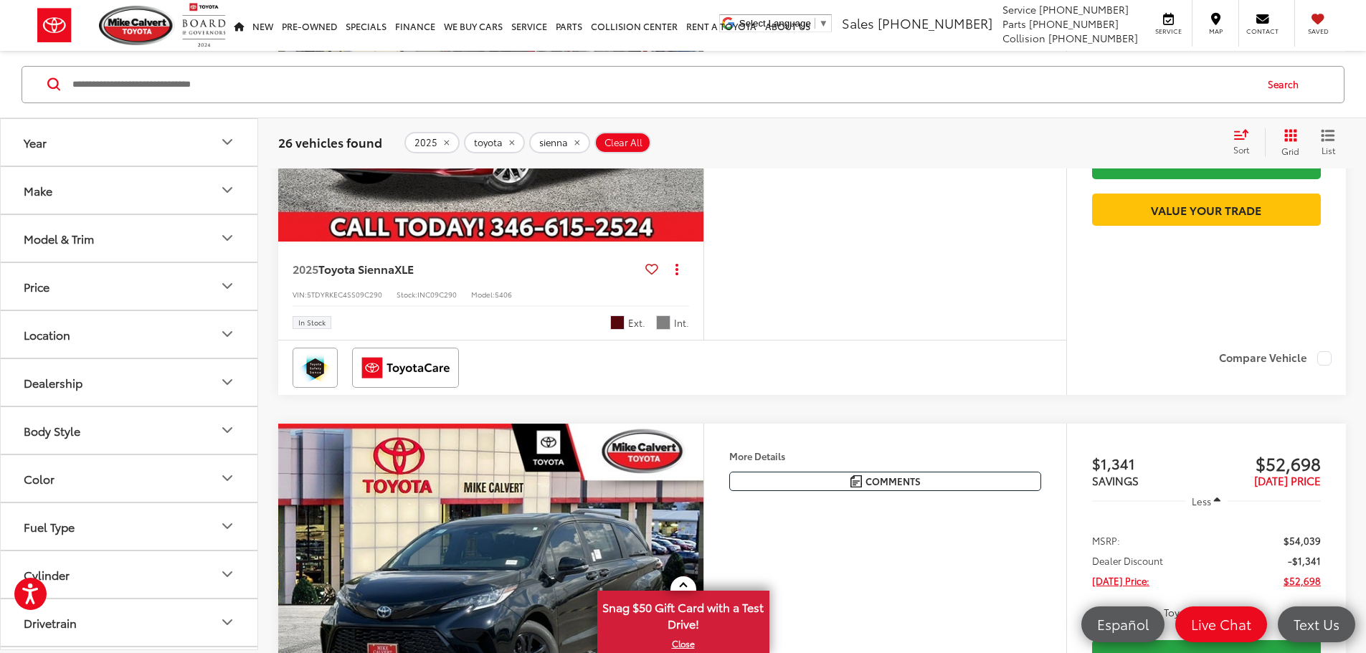
scroll to position [1864, 0]
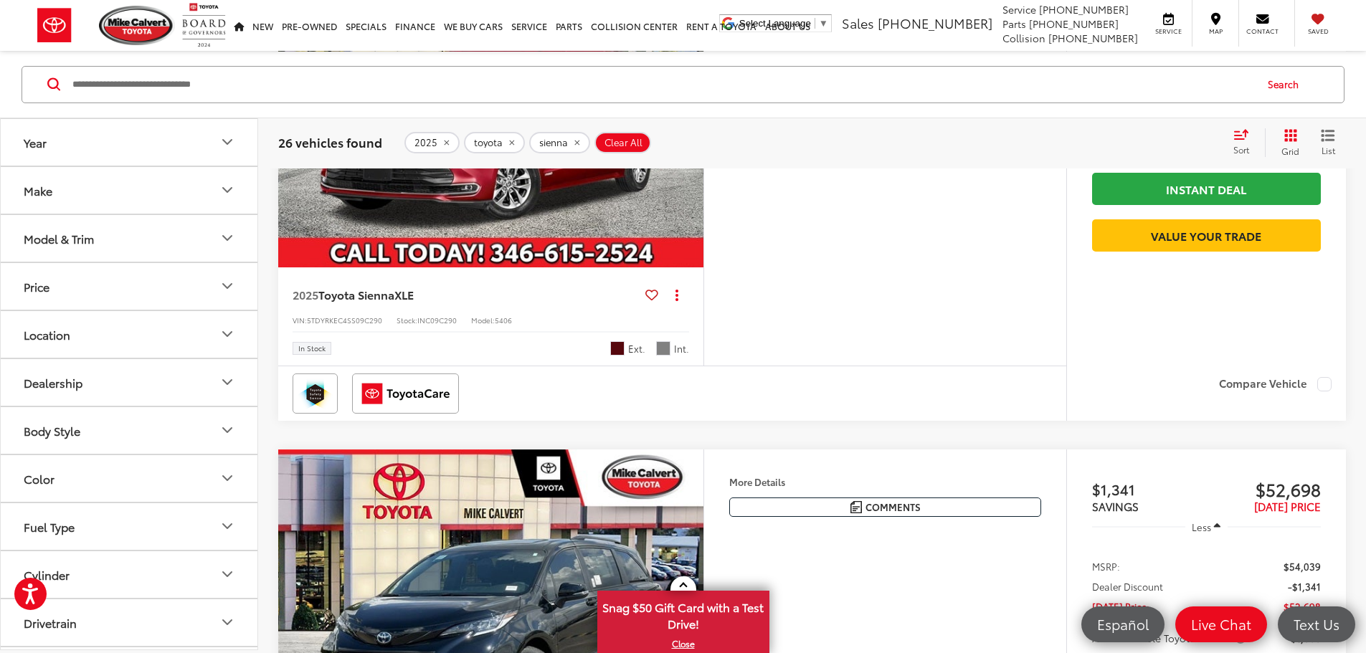
click at [0, 0] on button "More..." at bounding box center [0, 0] width 0 height 0
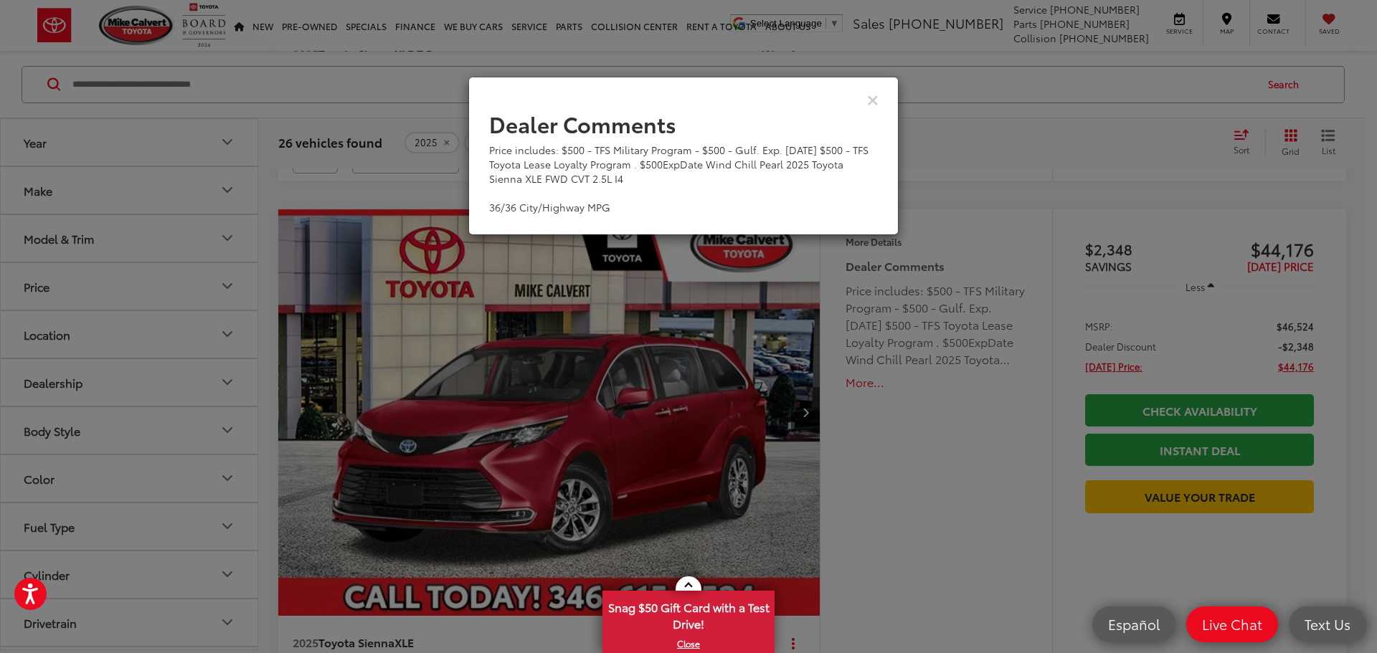
click at [971, 381] on div "Dealer Comments Price includes: $500 - TFS Military Program - $500 - Gulf. Exp.…" at bounding box center [688, 326] width 1377 height 653
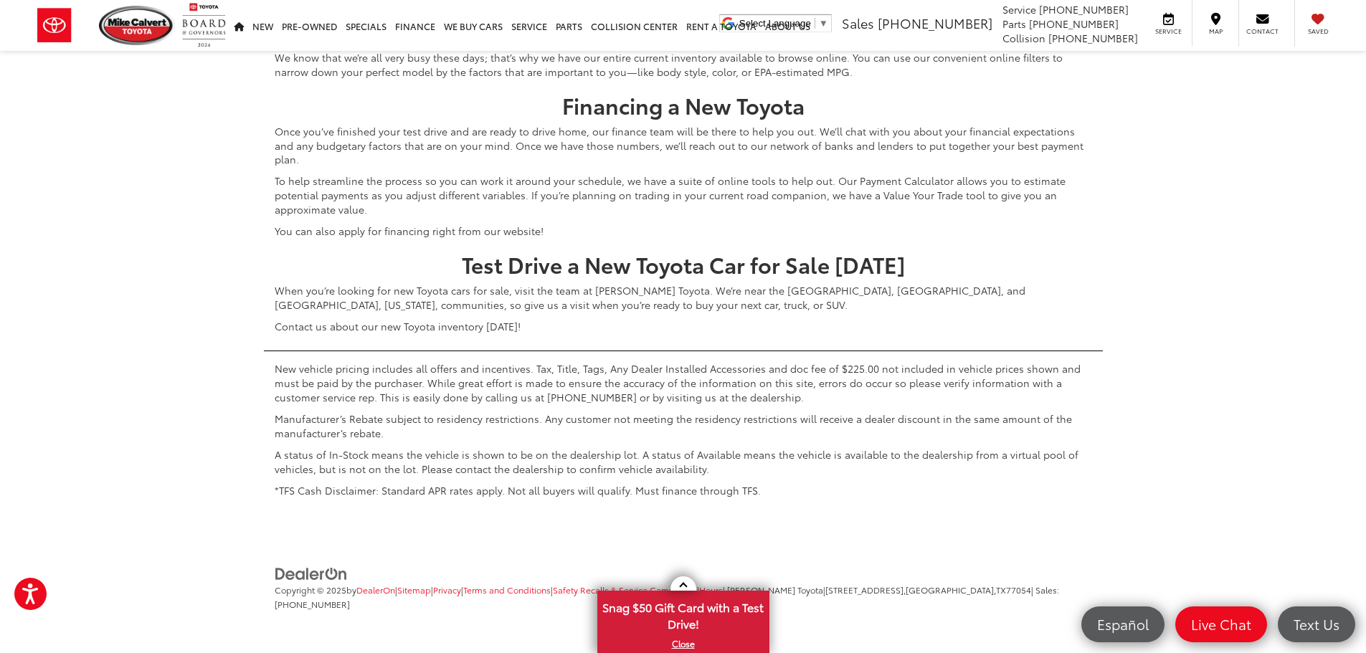
scroll to position [7242, 0]
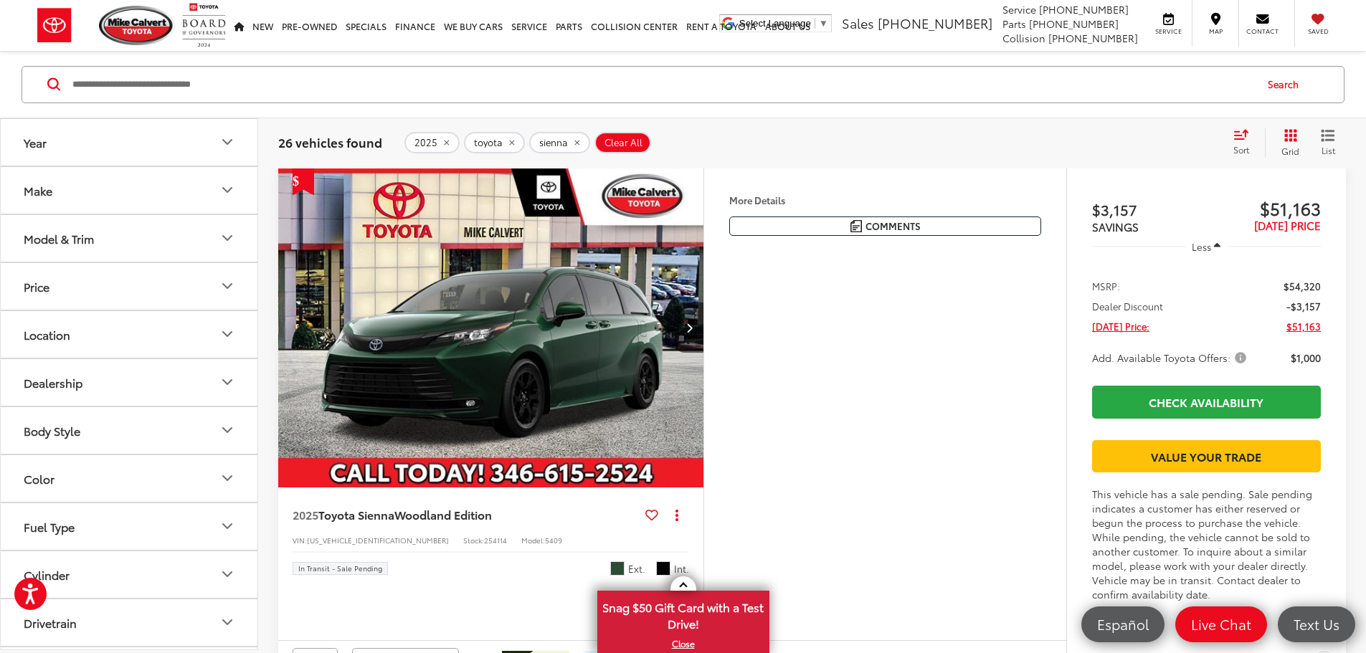
scroll to position [137, 0]
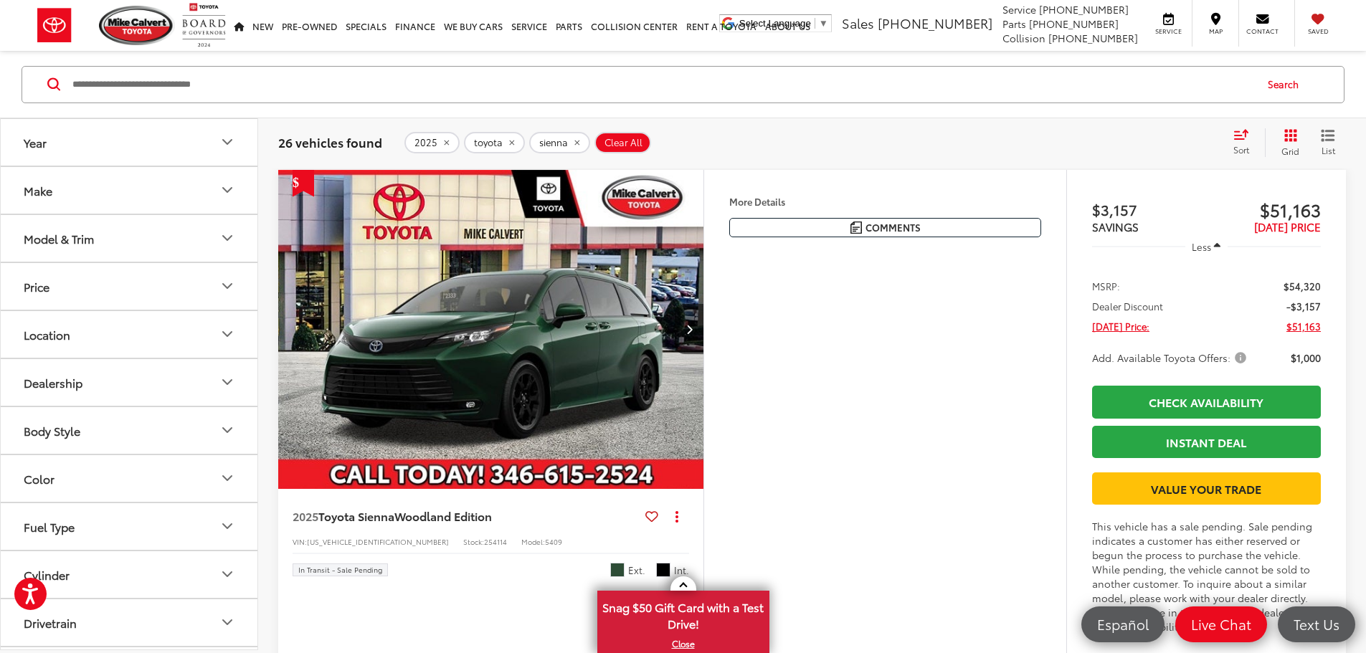
click at [1240, 136] on icon "Select sort value" at bounding box center [1241, 133] width 16 height 11
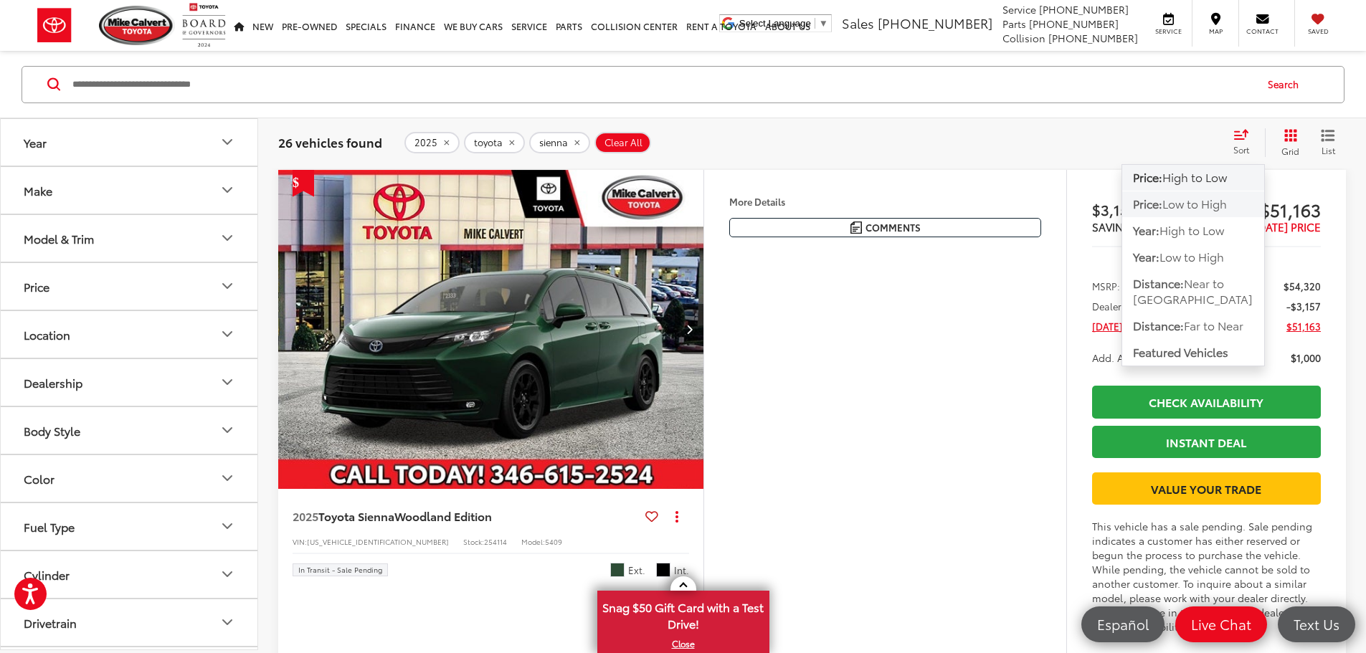
click at [1182, 204] on span "Low to High" at bounding box center [1194, 203] width 65 height 16
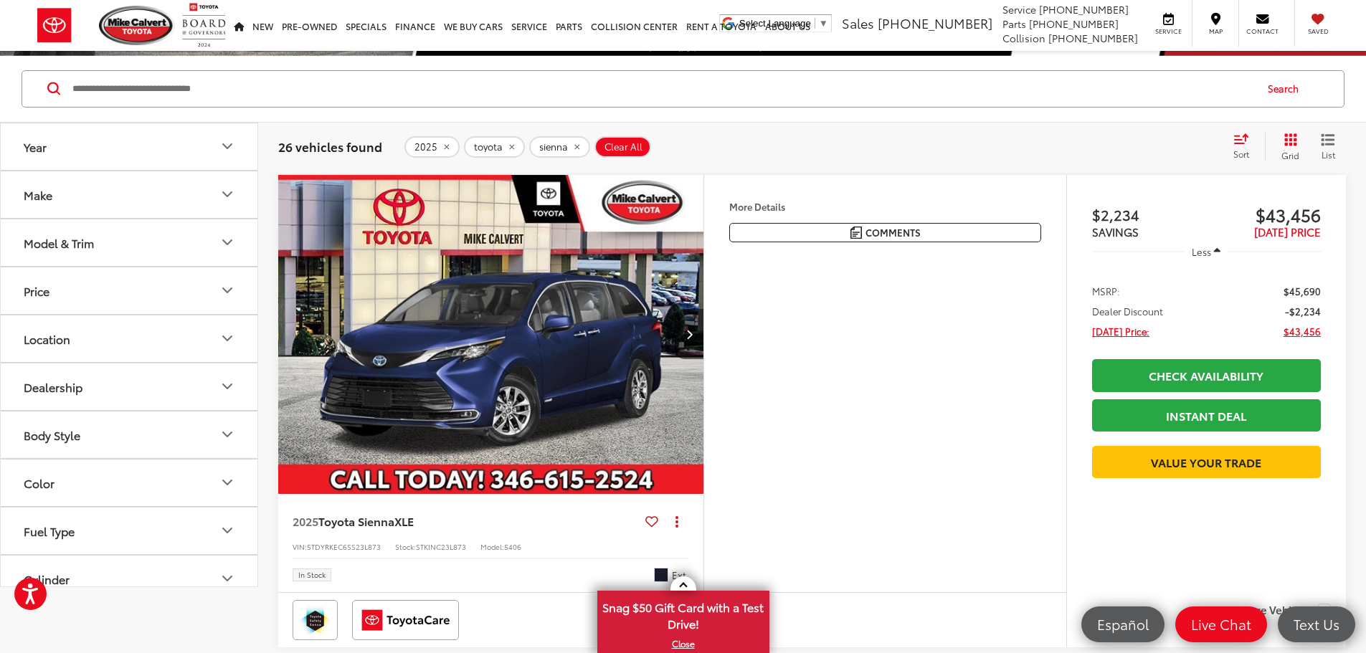
scroll to position [65, 0]
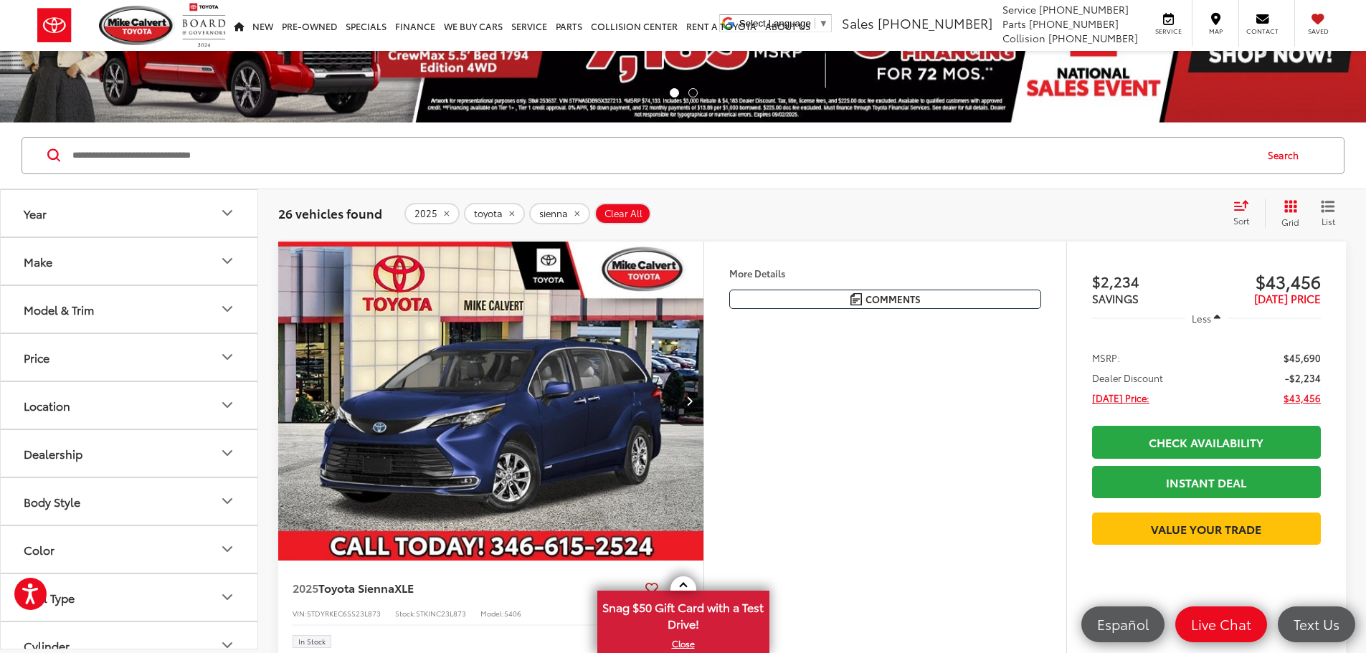
click at [0, 0] on button "More..." at bounding box center [0, 0] width 0 height 0
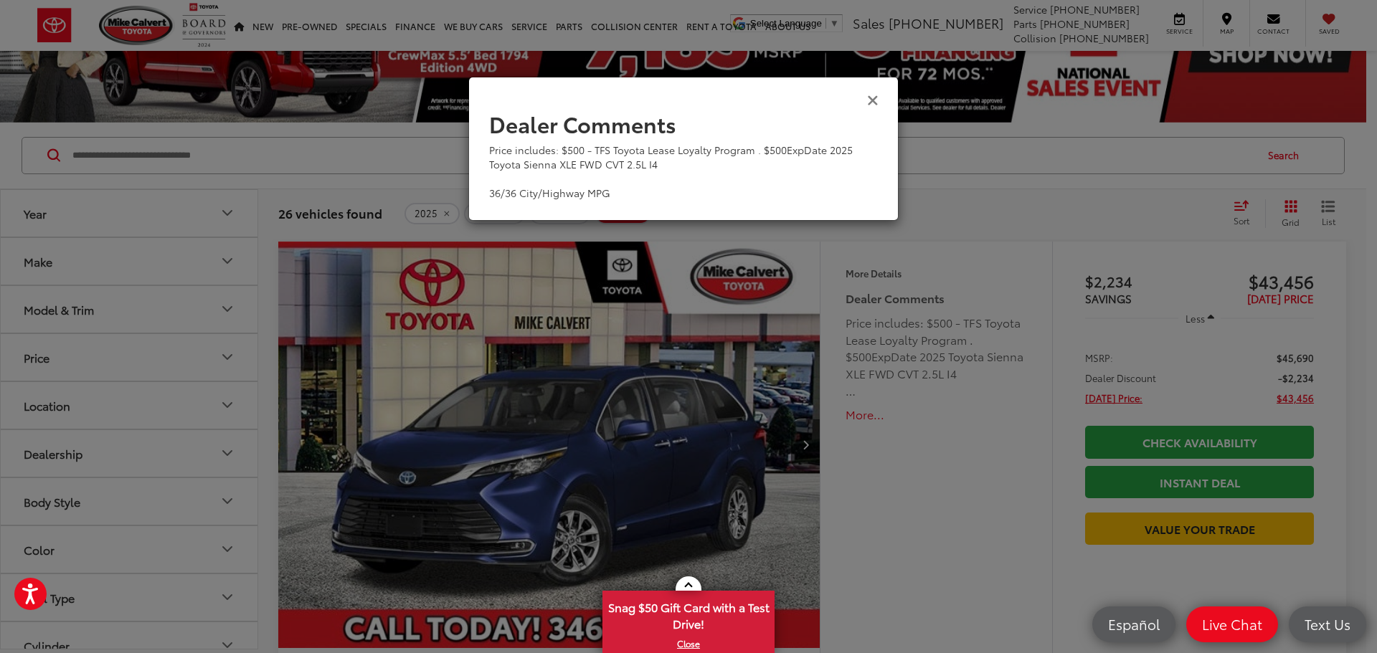
click at [874, 99] on icon "Close" at bounding box center [872, 99] width 11 height 15
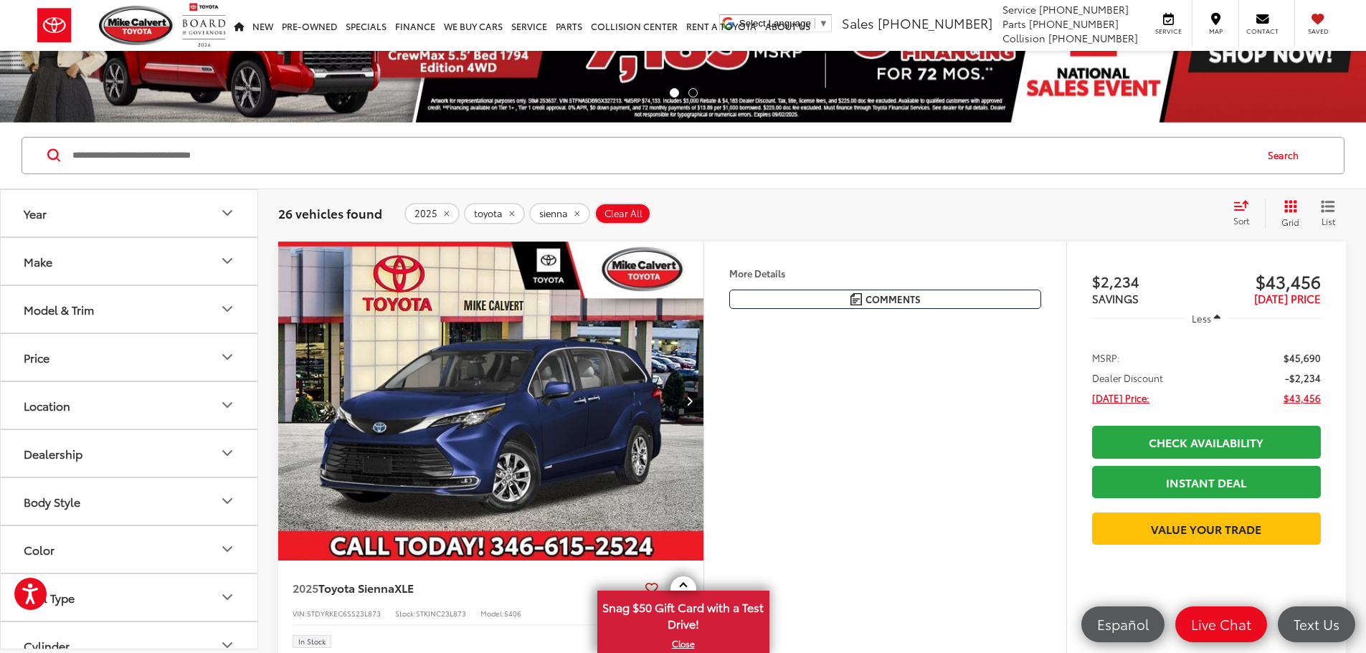
click at [0, 0] on button "More..." at bounding box center [0, 0] width 0 height 0
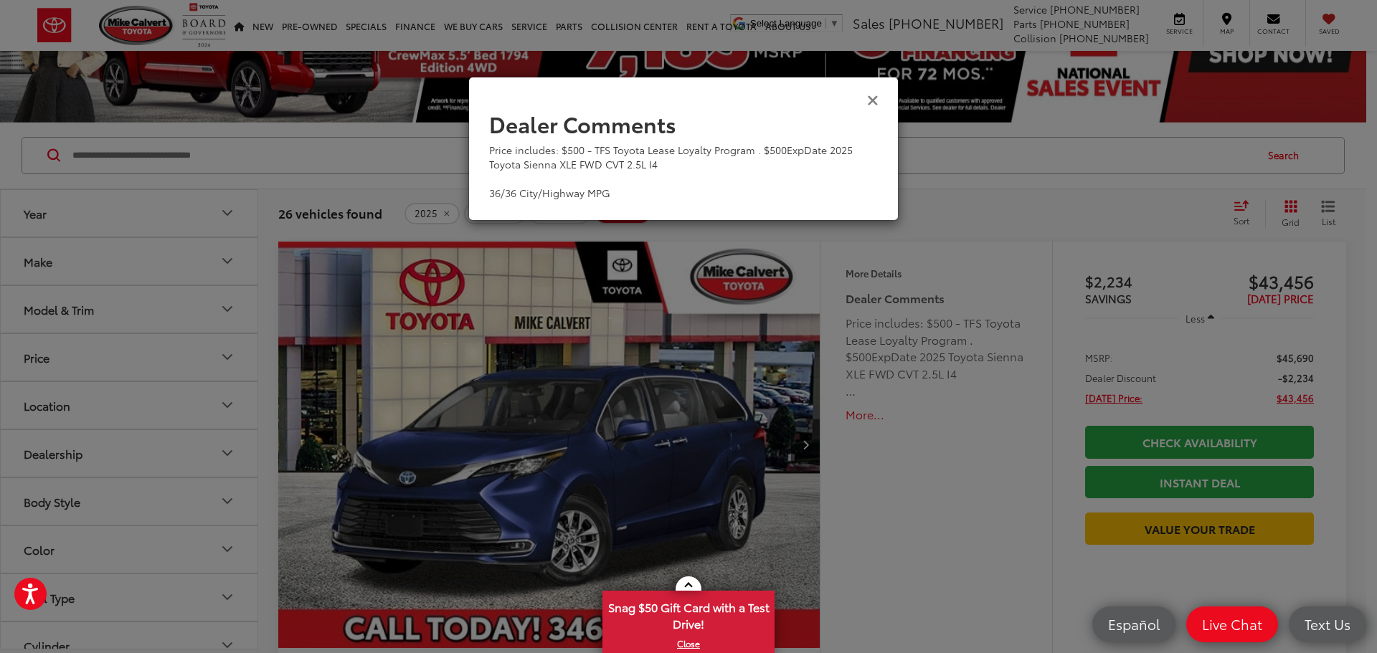
click at [871, 100] on icon "Close" at bounding box center [872, 99] width 11 height 15
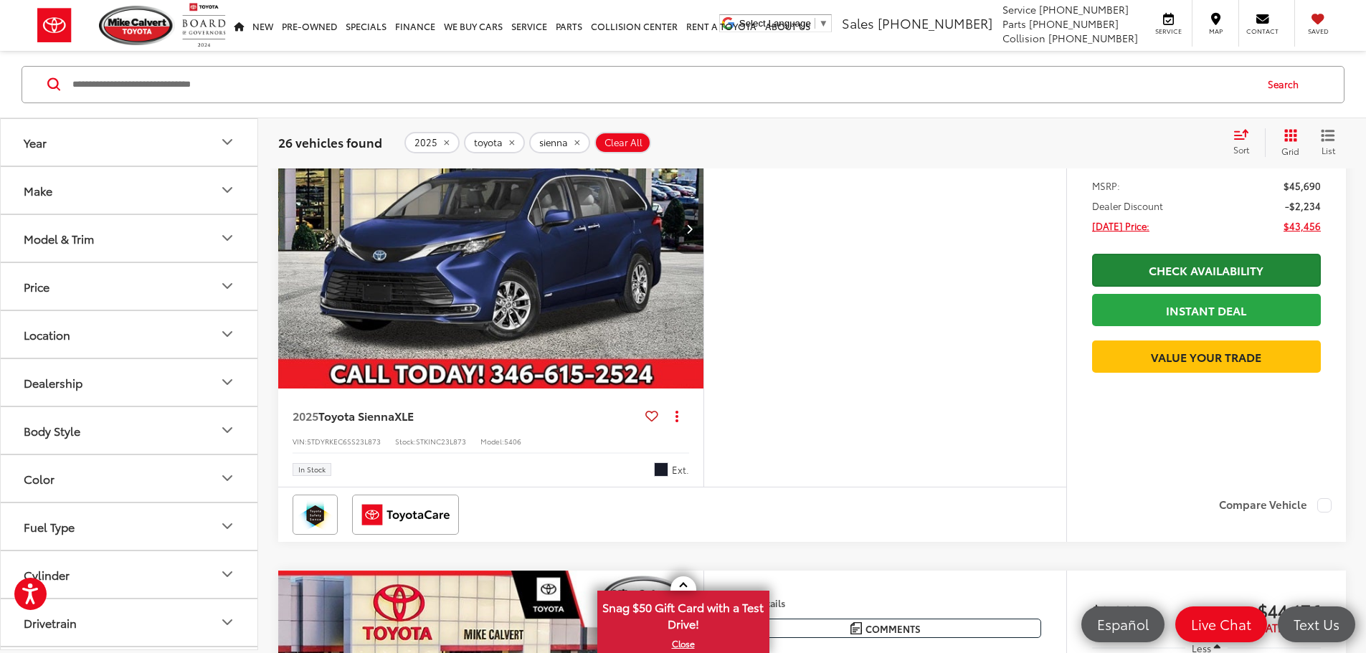
scroll to position [280, 0]
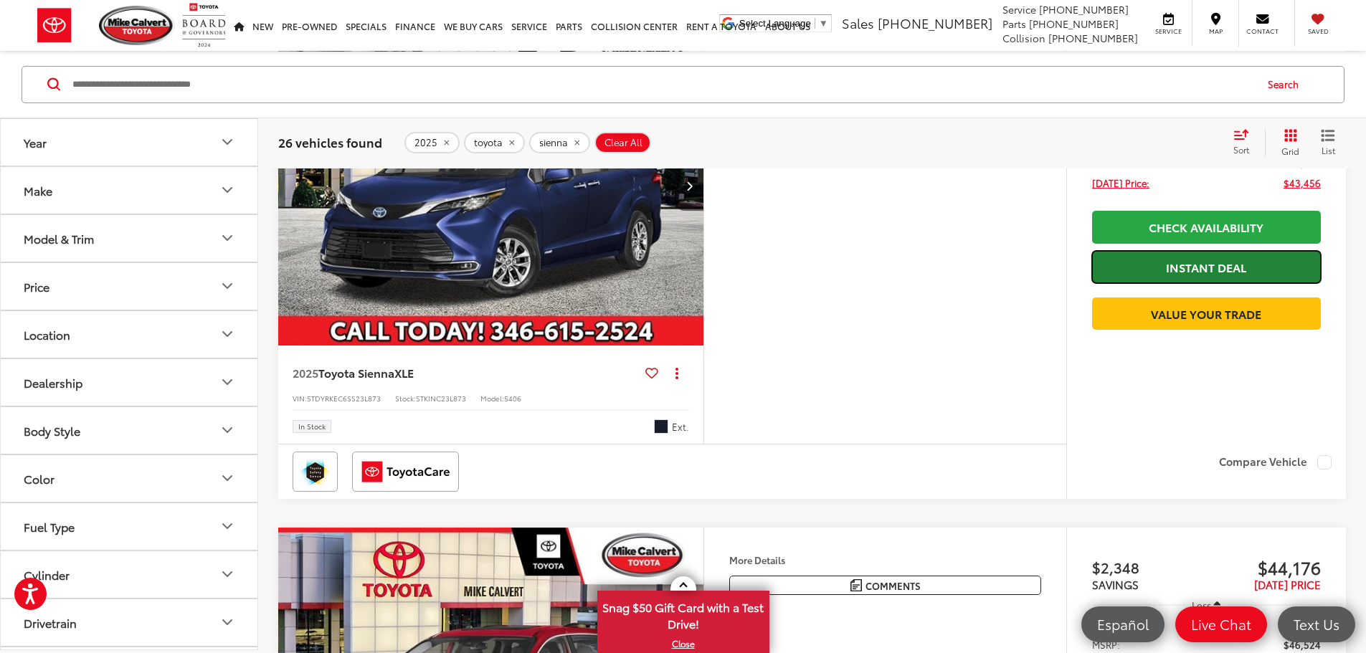
click at [1148, 272] on link "Instant Deal" at bounding box center [1206, 267] width 229 height 32
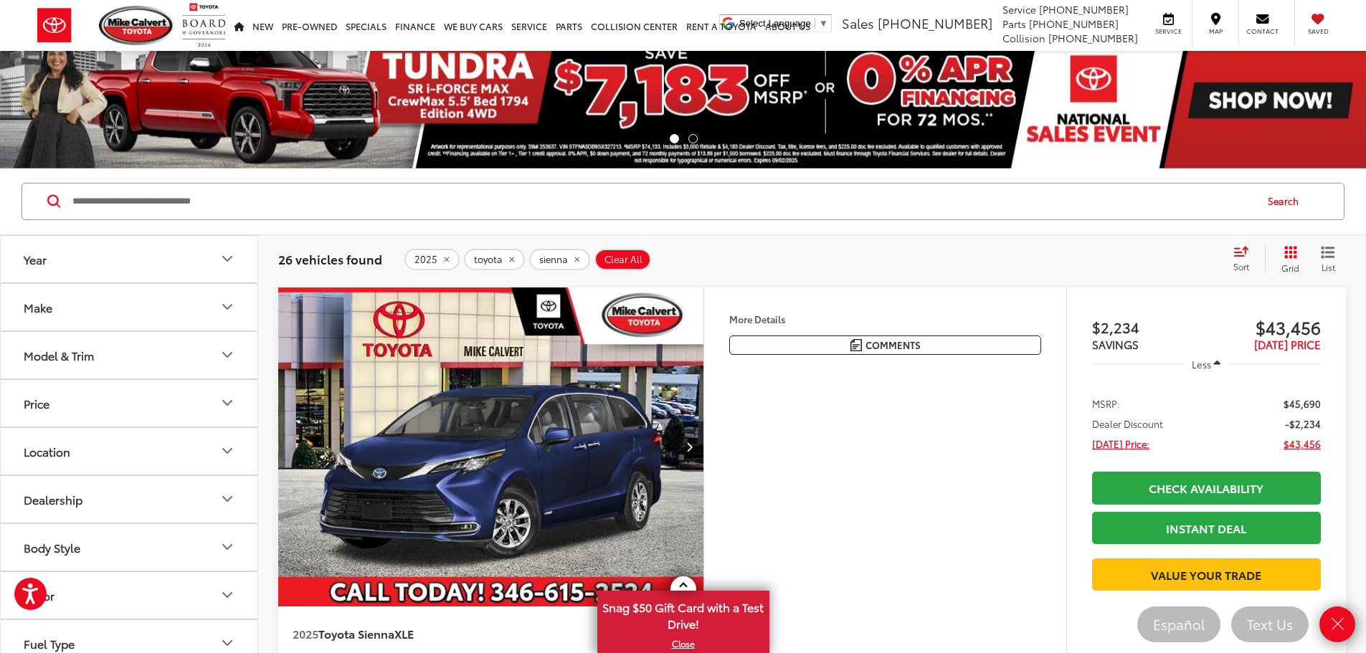
scroll to position [0, 0]
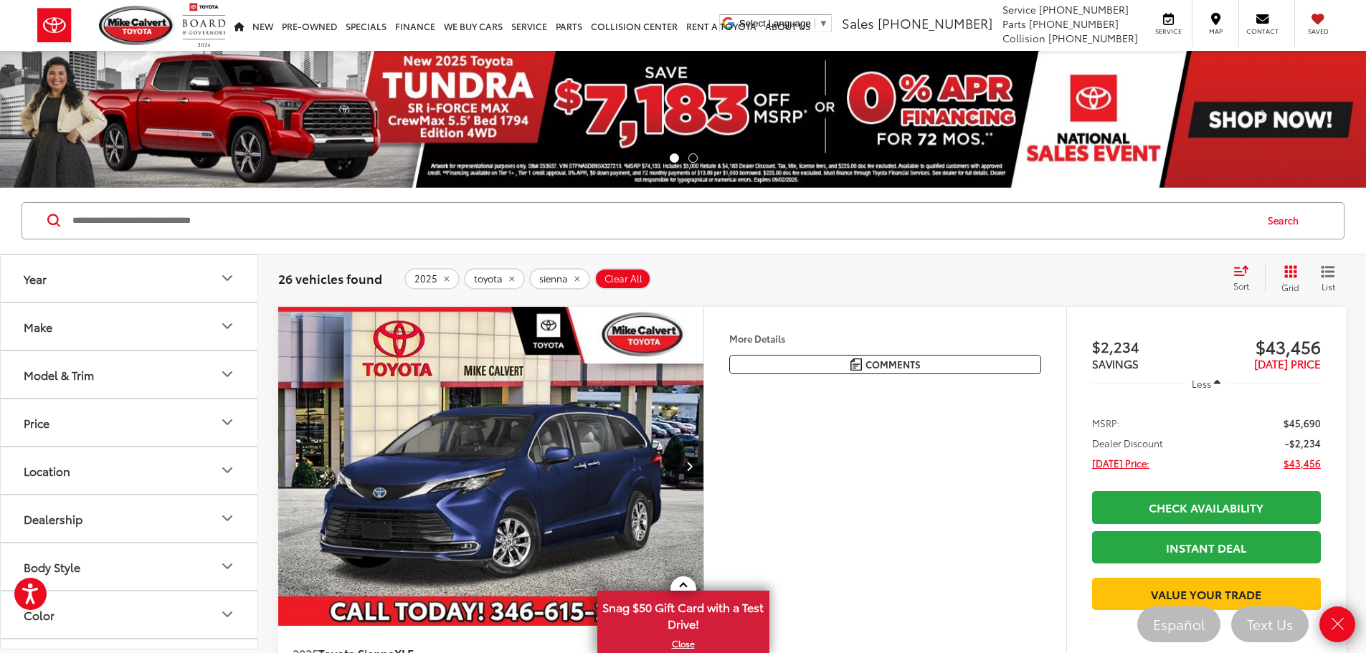
click at [0, 0] on div "Price includes: $500 - TFS Toyota Lease Loyalty Program . $500ExpDate 2025 Toyo…" at bounding box center [0, 0] width 0 height 0
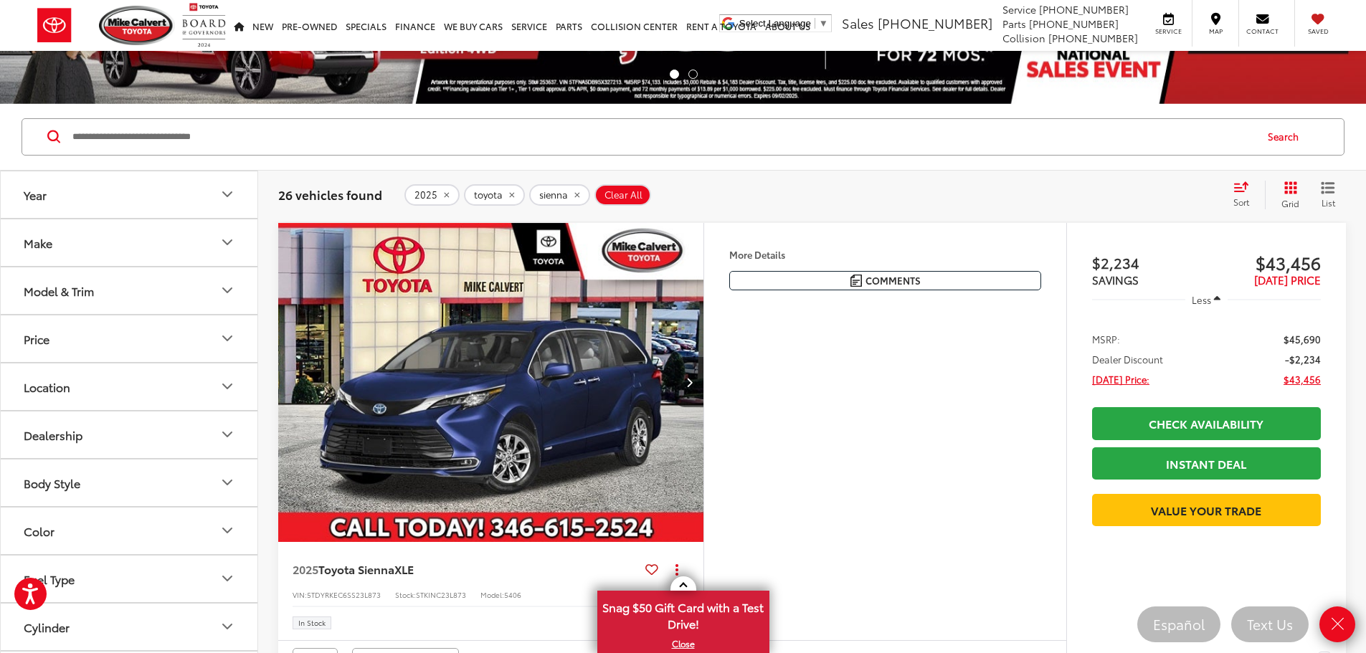
scroll to position [215, 0]
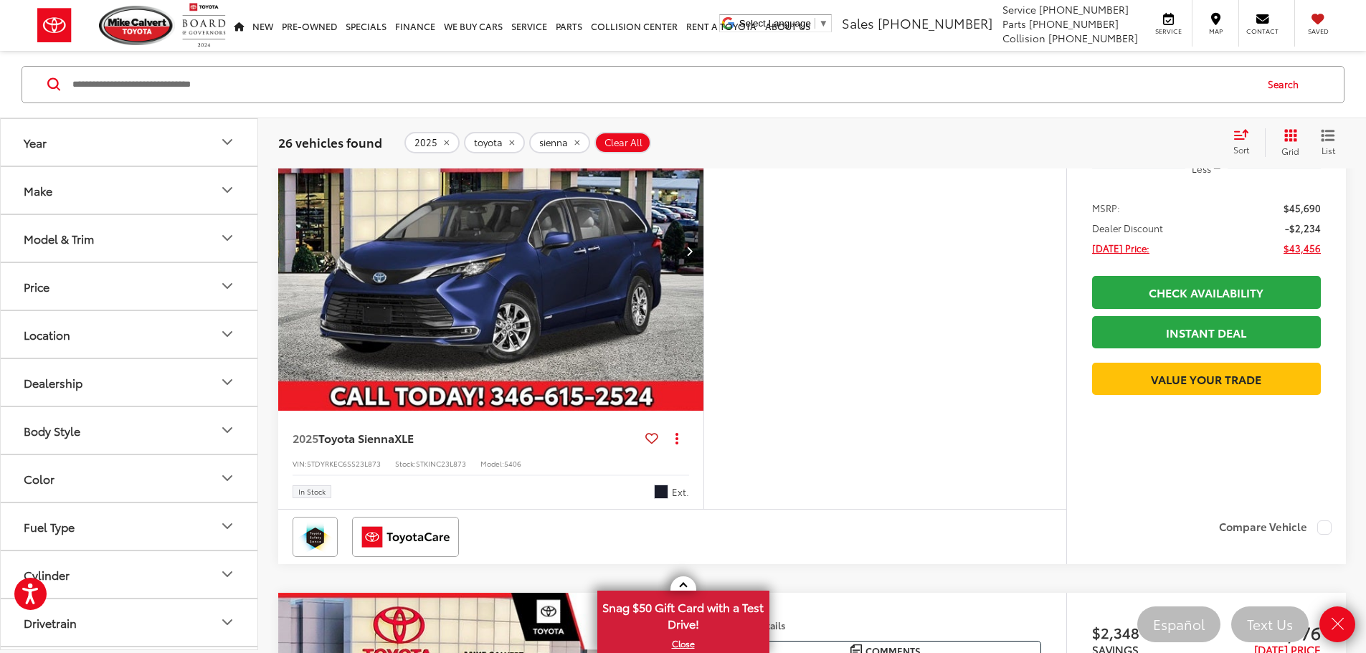
click at [906, 479] on div "Features 3rd Row Seating Android Auto Apple CarPlay Heated Seats Keyless Entry …" at bounding box center [884, 301] width 363 height 418
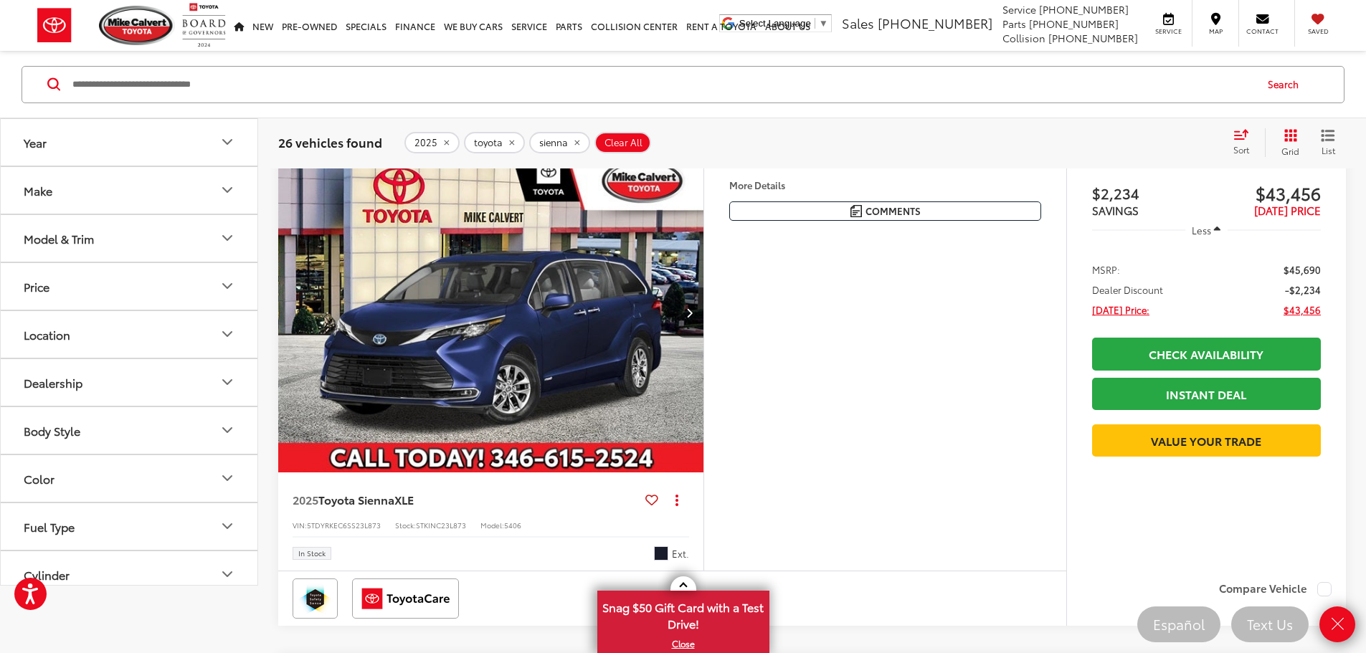
scroll to position [72, 0]
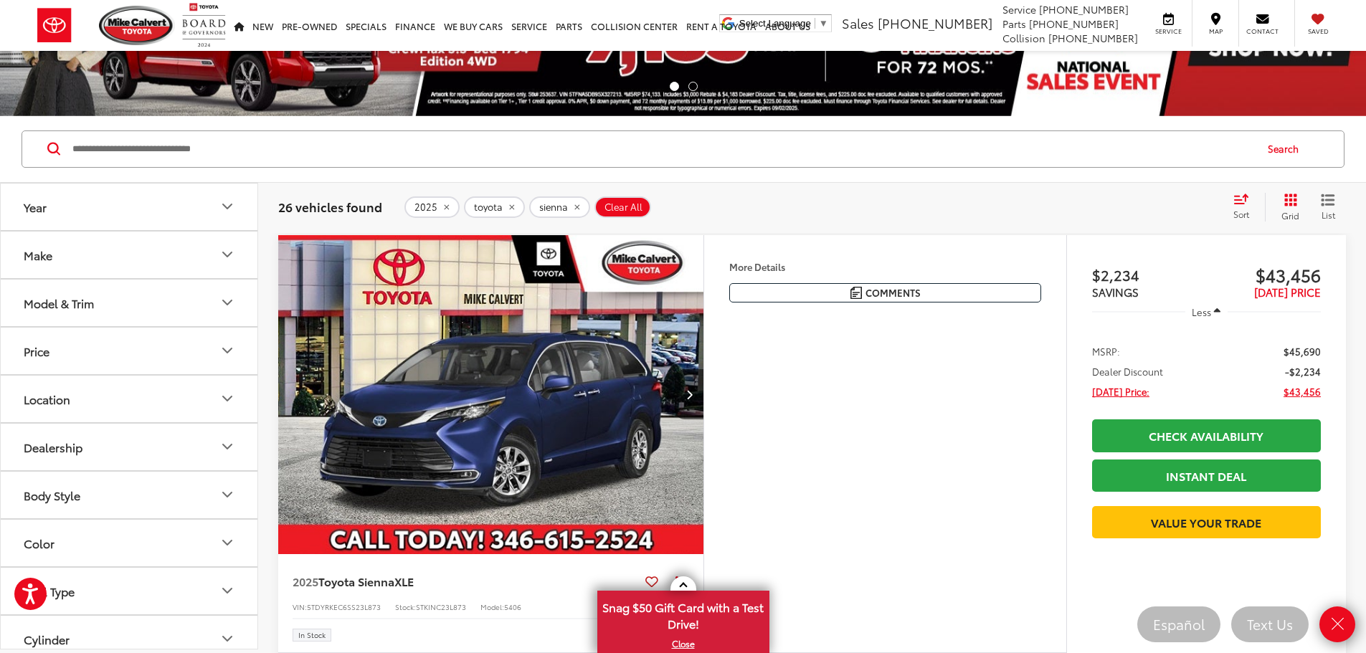
click at [696, 460] on img "2025 Toyota Sienna XLE 0" at bounding box center [491, 395] width 427 height 321
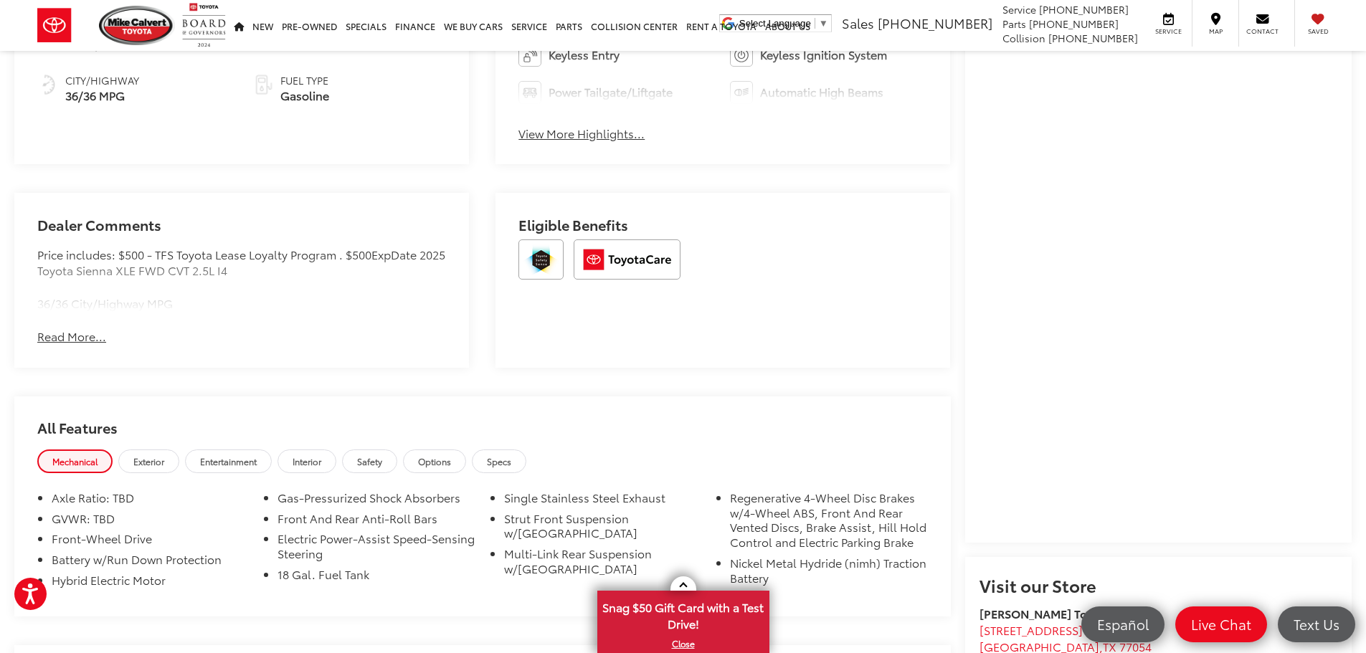
scroll to position [860, 0]
click at [51, 338] on button "Read More..." at bounding box center [71, 335] width 69 height 16
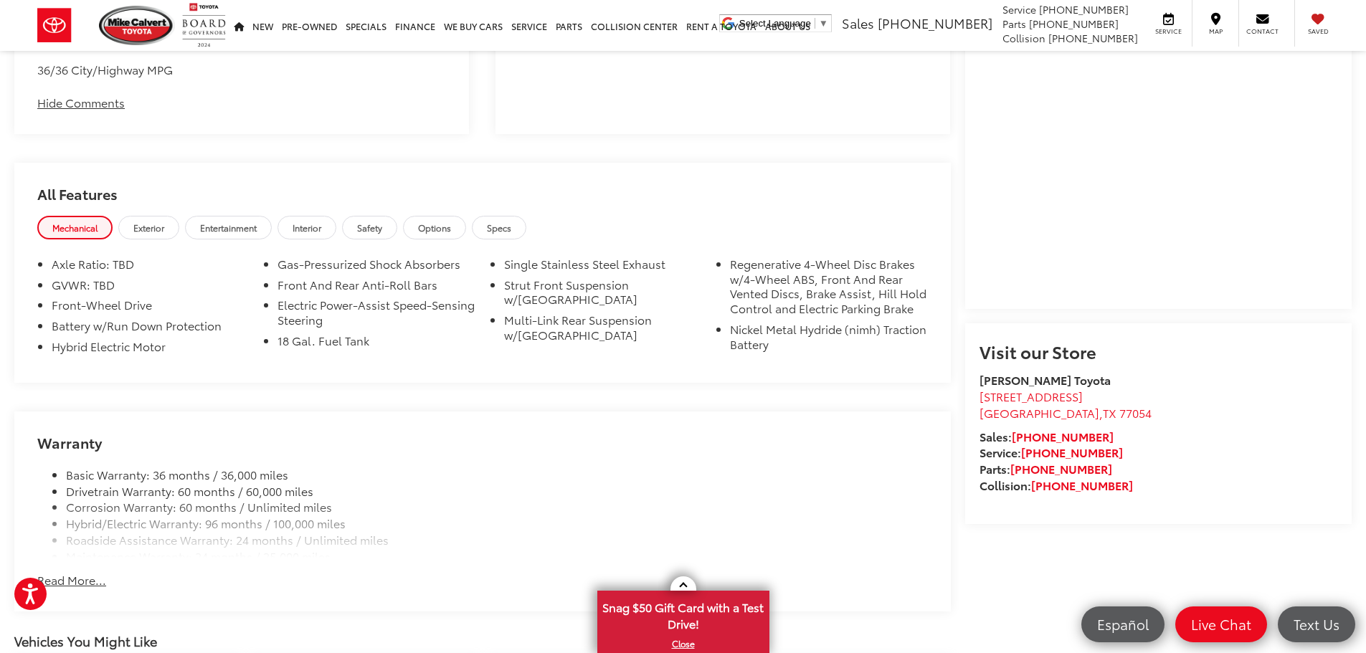
scroll to position [1219, 0]
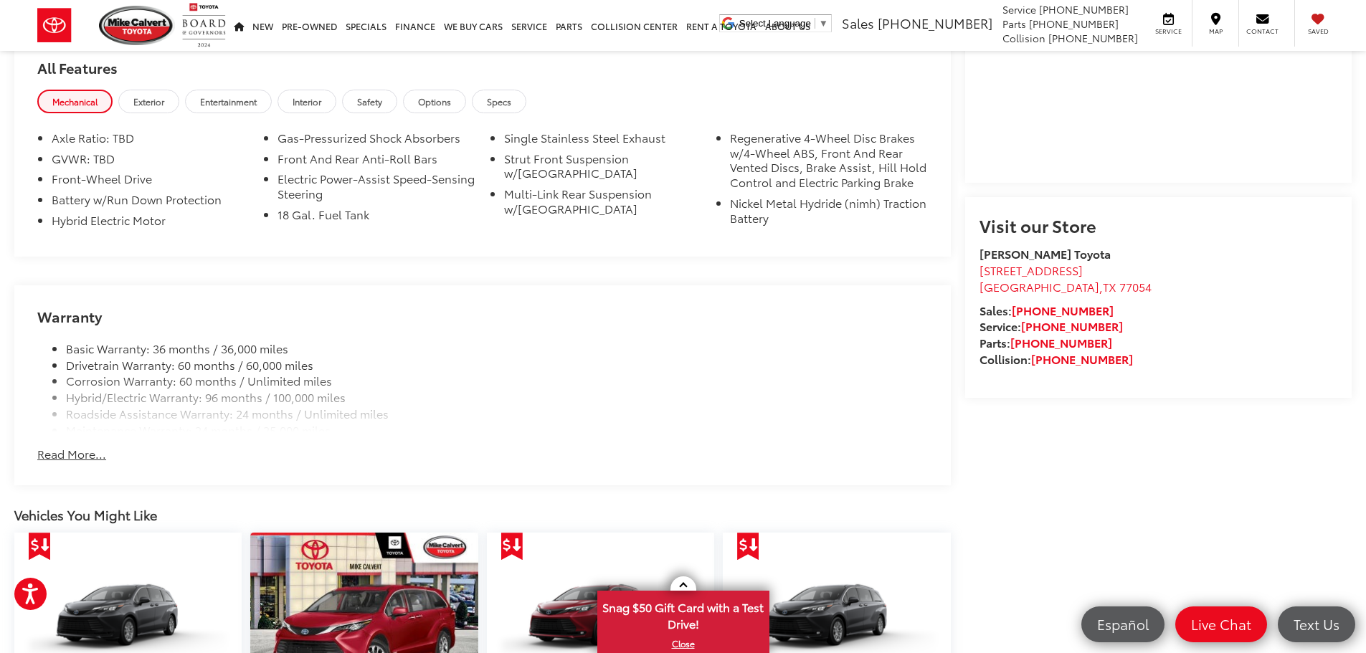
drag, startPoint x: 85, startPoint y: 448, endPoint x: 121, endPoint y: 441, distance: 37.3
click at [85, 448] on button "Read More..." at bounding box center [71, 454] width 69 height 16
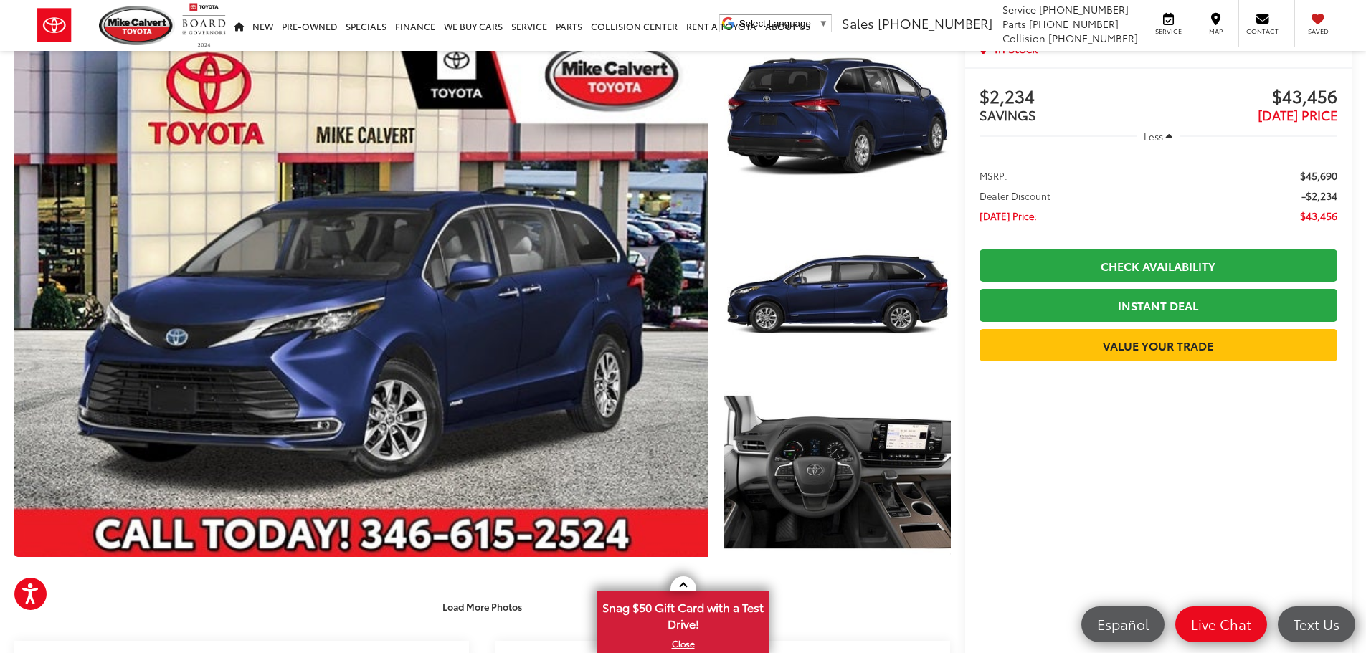
scroll to position [72, 0]
